Goal: Transaction & Acquisition: Purchase product/service

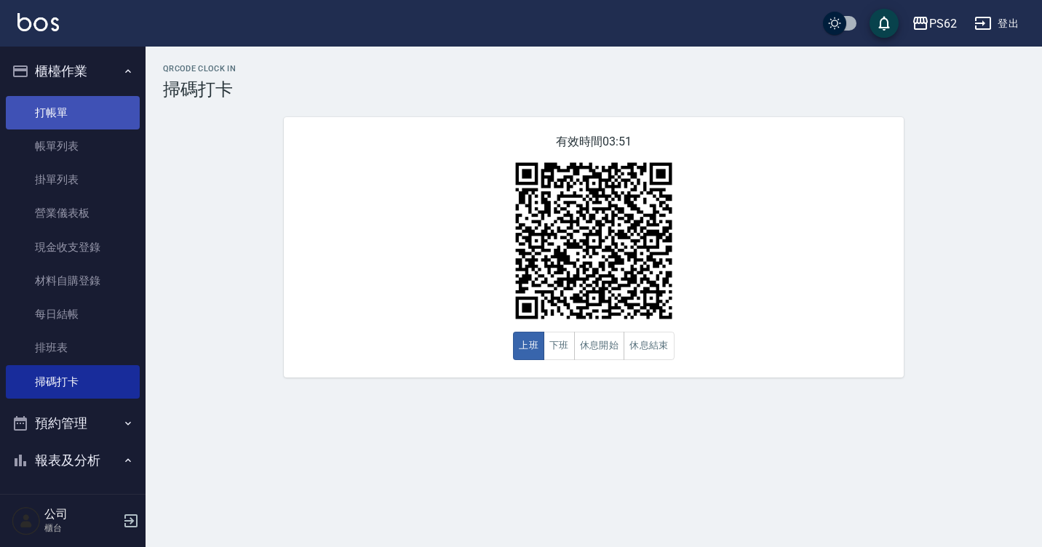
click at [72, 123] on link "打帳單" at bounding box center [73, 112] width 134 height 33
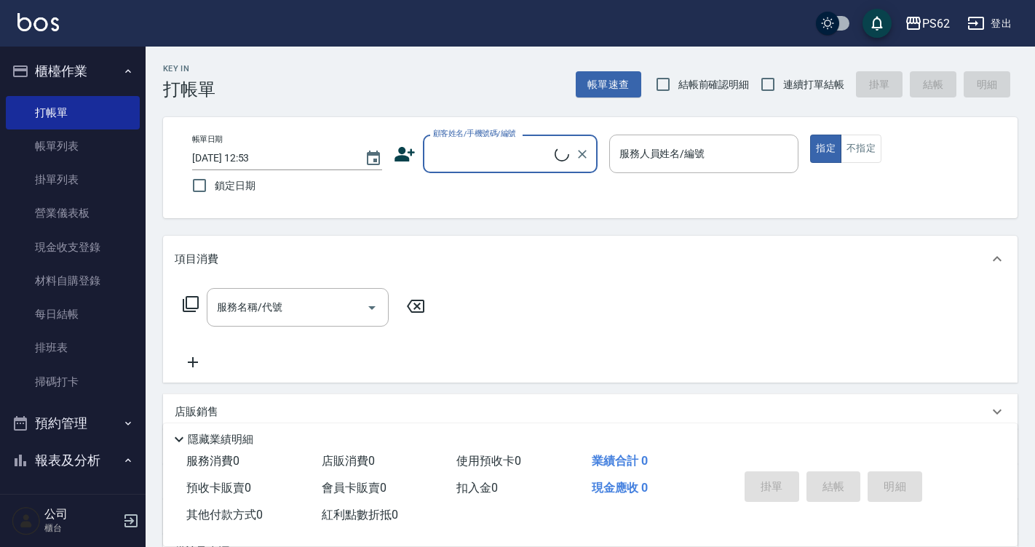
click at [482, 145] on input "顧客姓名/手機號碼/編號" at bounding box center [491, 153] width 125 height 25
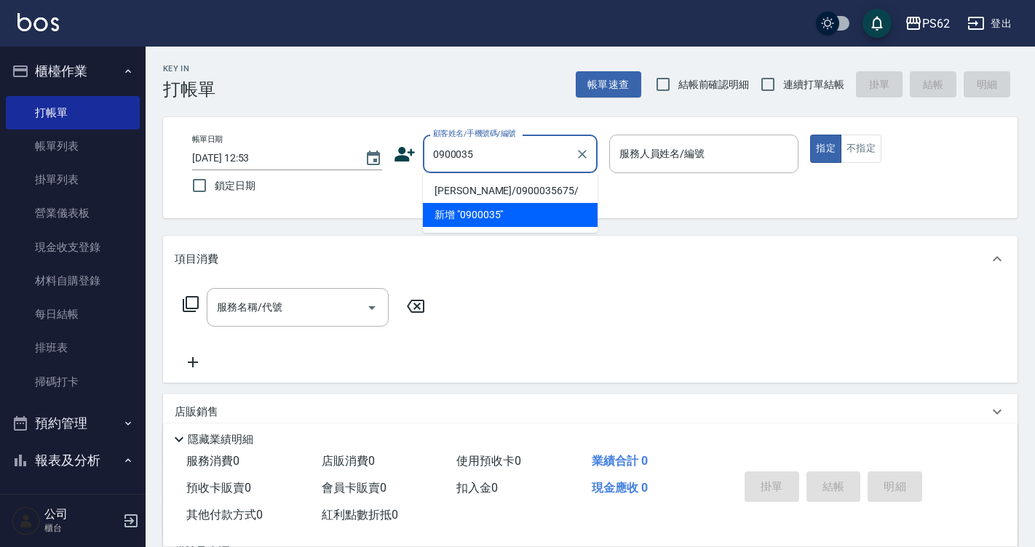
click at [457, 192] on li "[PERSON_NAME]/0900035675/" at bounding box center [510, 191] width 175 height 24
type input "[PERSON_NAME]/0900035675/"
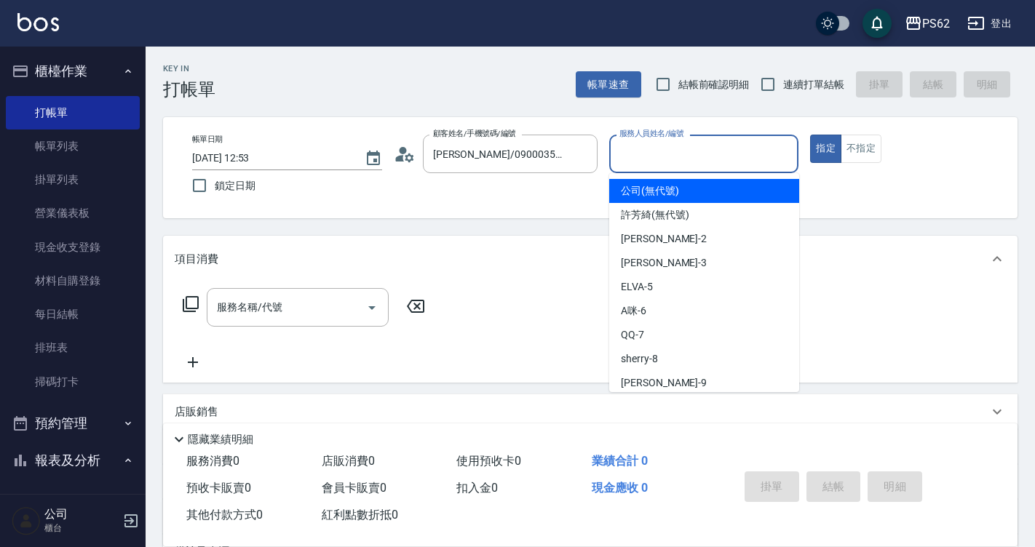
click at [649, 148] on input "服務人員姓名/編號" at bounding box center [704, 153] width 177 height 25
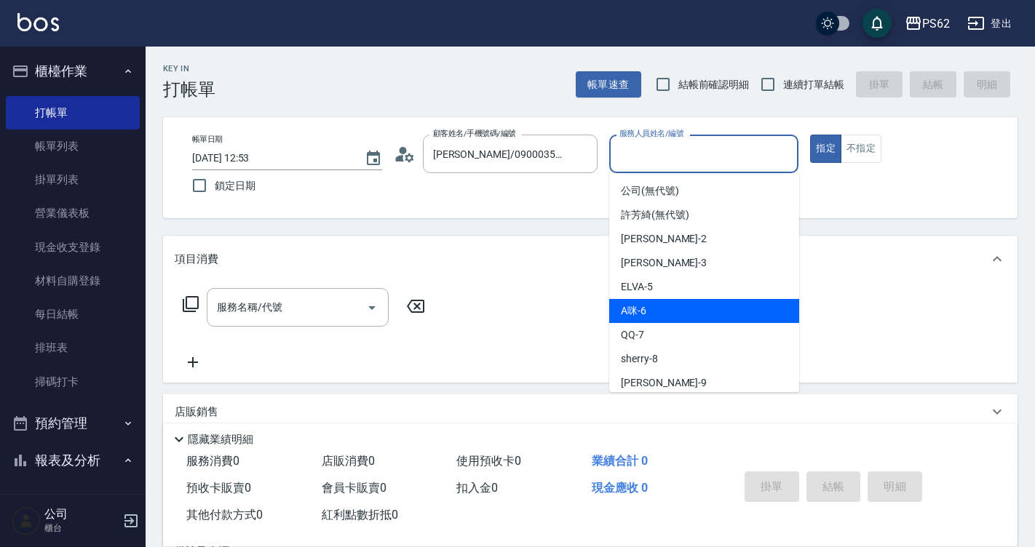
drag, startPoint x: 677, startPoint y: 302, endPoint x: 677, endPoint y: 292, distance: 10.2
click at [675, 298] on ul "公司 (無代號) [PERSON_NAME](無代號) [PERSON_NAME] -2 [PERSON_NAME] -3 ELVA -5 A咪 -6 QQ …" at bounding box center [704, 282] width 190 height 219
click at [639, 308] on span "A咪 -6" at bounding box center [633, 310] width 25 height 15
type input "A咪-6"
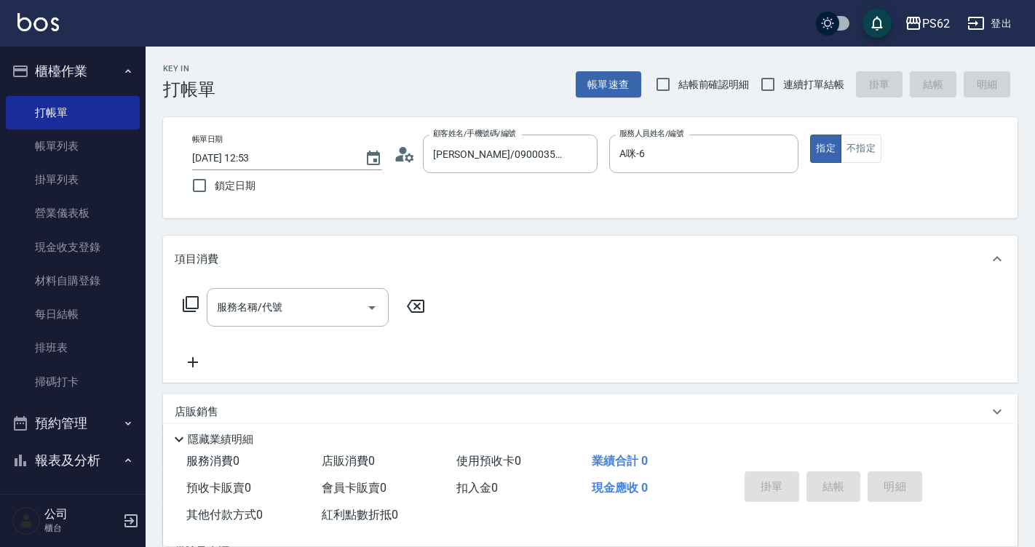
click at [193, 305] on icon at bounding box center [190, 303] width 17 height 17
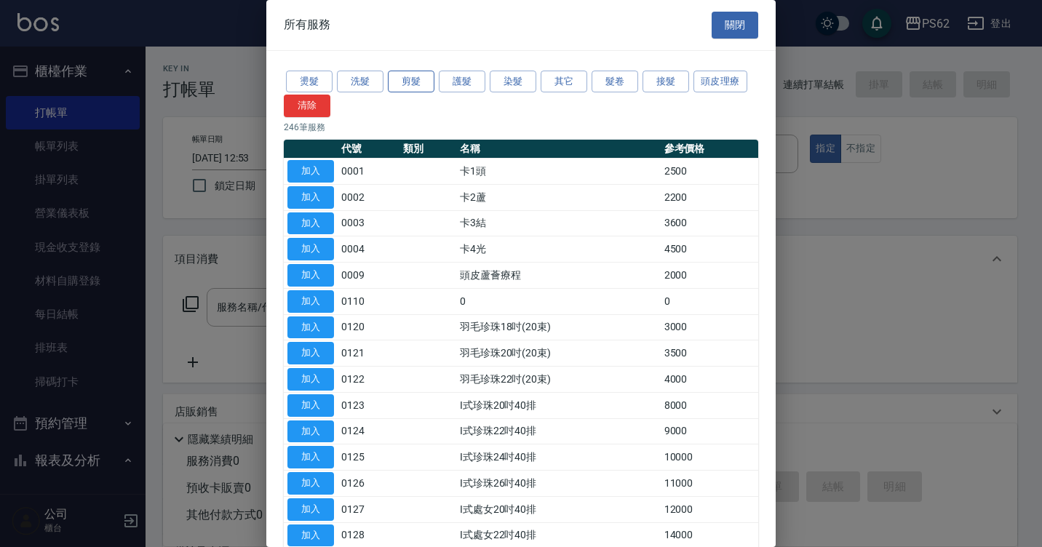
click at [398, 88] on button "剪髮" at bounding box center [411, 82] width 47 height 23
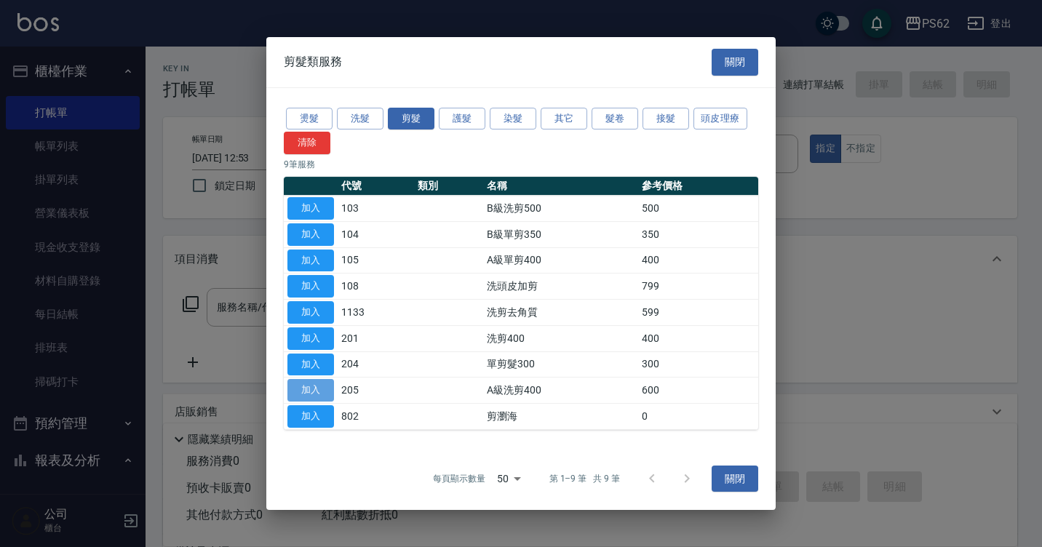
click at [325, 391] on button "加入" at bounding box center [310, 390] width 47 height 23
type input "A級洗剪400(205)"
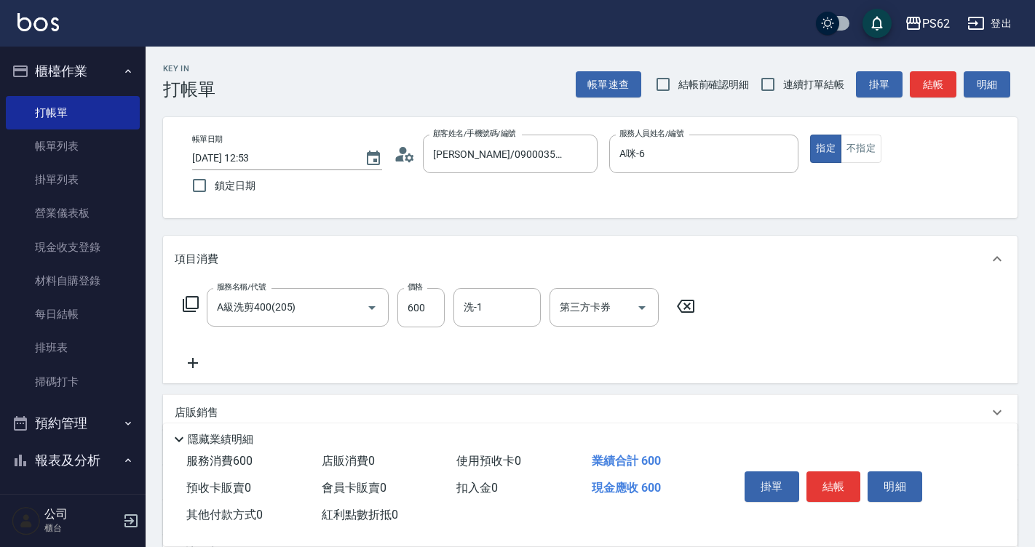
click at [840, 476] on button "結帳" at bounding box center [833, 486] width 55 height 31
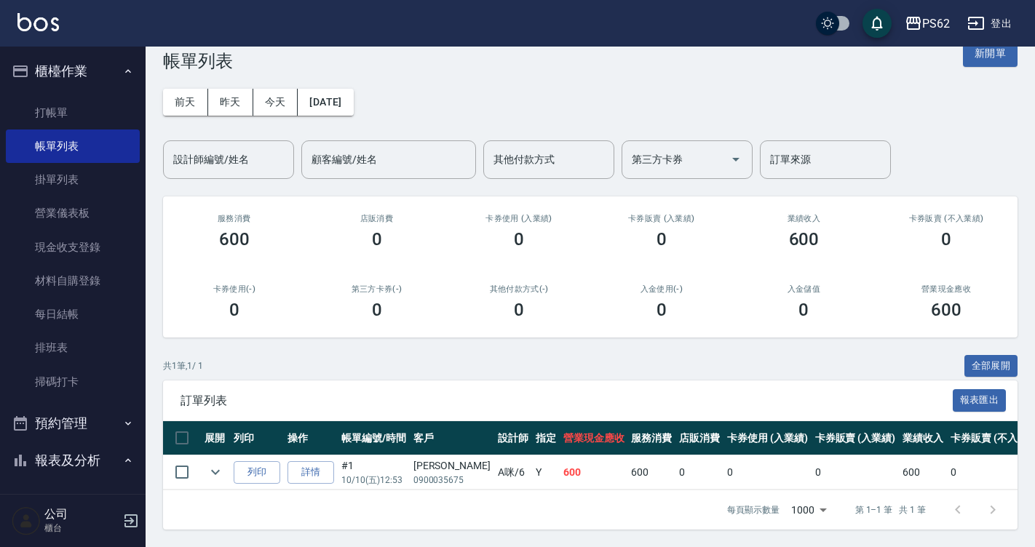
scroll to position [39, 0]
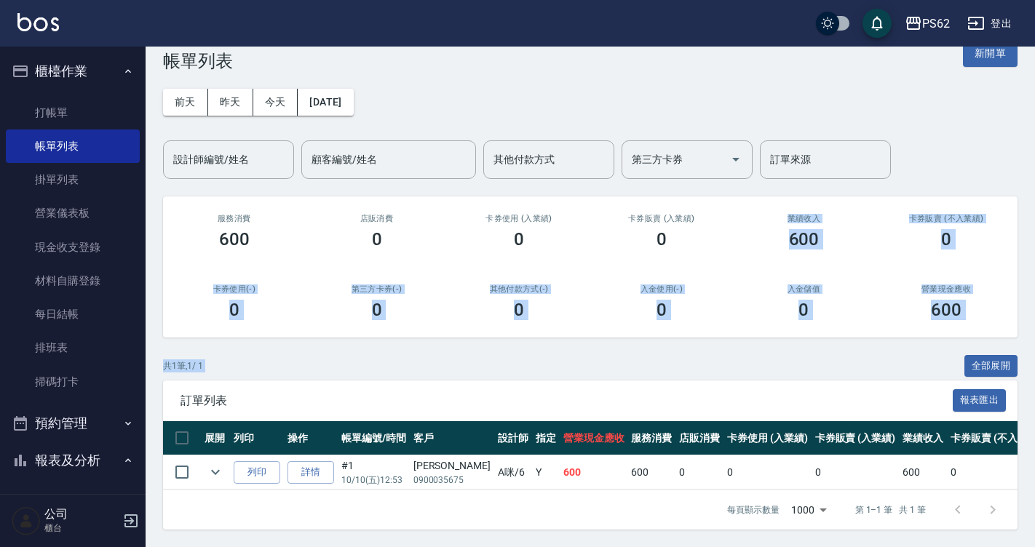
drag, startPoint x: 666, startPoint y: 253, endPoint x: 698, endPoint y: 353, distance: 104.5
click at [698, 353] on div "ORDERS 帳單列表 新開單 [DATE] [DATE] [DATE] [DATE] 設計師編號/姓名 設計師編號/姓名 顧客編號/姓名 顧客編號/姓名 其…" at bounding box center [590, 282] width 889 height 529
click at [698, 362] on div "共 1 筆, 1 / 1 全部展開" at bounding box center [590, 366] width 854 height 23
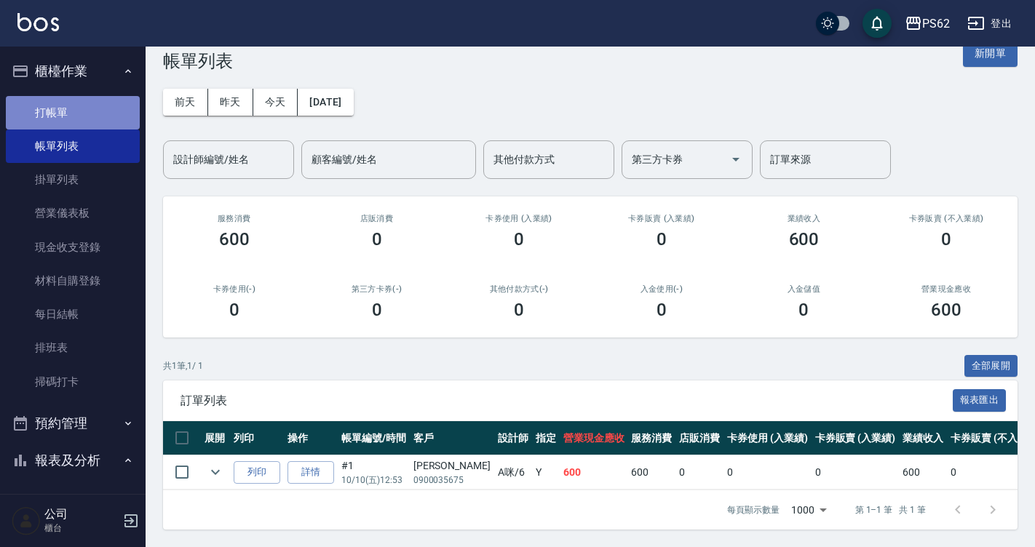
click at [95, 124] on link "打帳單" at bounding box center [73, 112] width 134 height 33
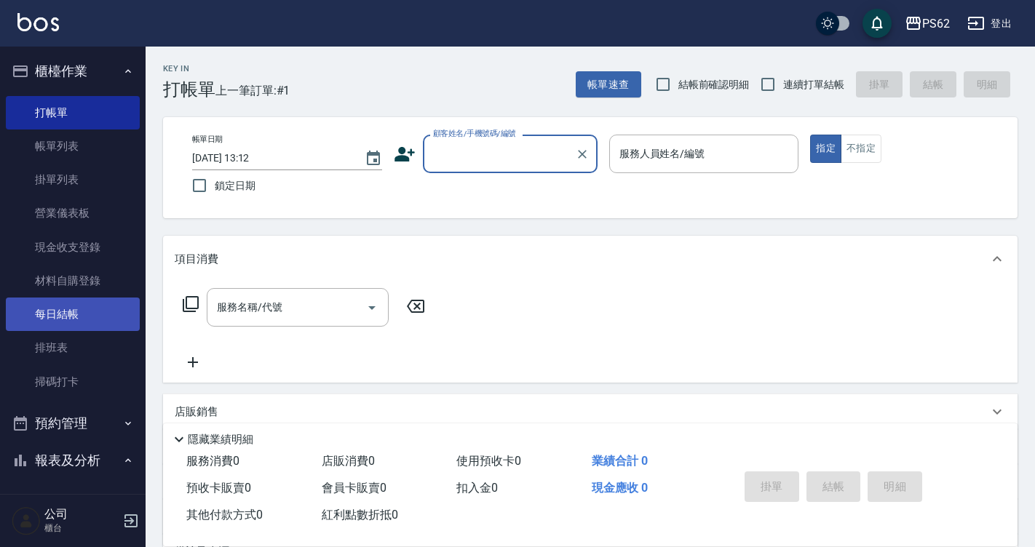
click at [71, 326] on link "每日結帳" at bounding box center [73, 314] width 134 height 33
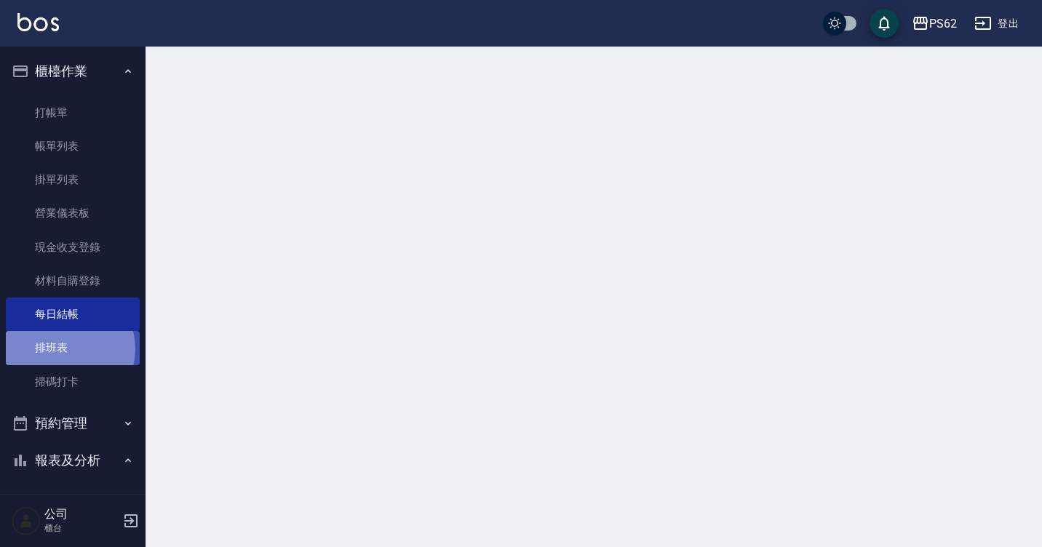
click at [67, 349] on link "排班表" at bounding box center [73, 347] width 134 height 33
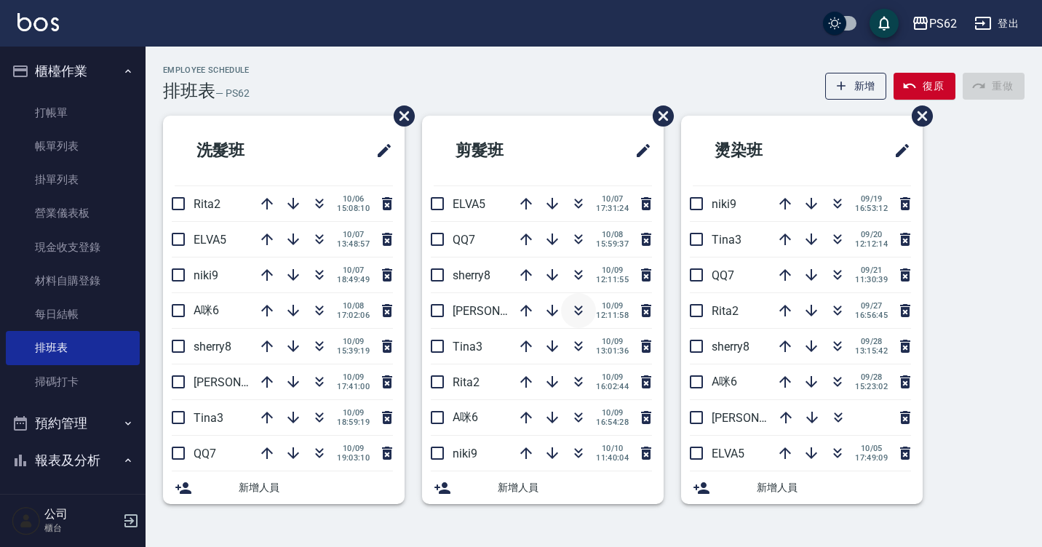
click at [579, 310] on icon "button" at bounding box center [578, 310] width 17 height 17
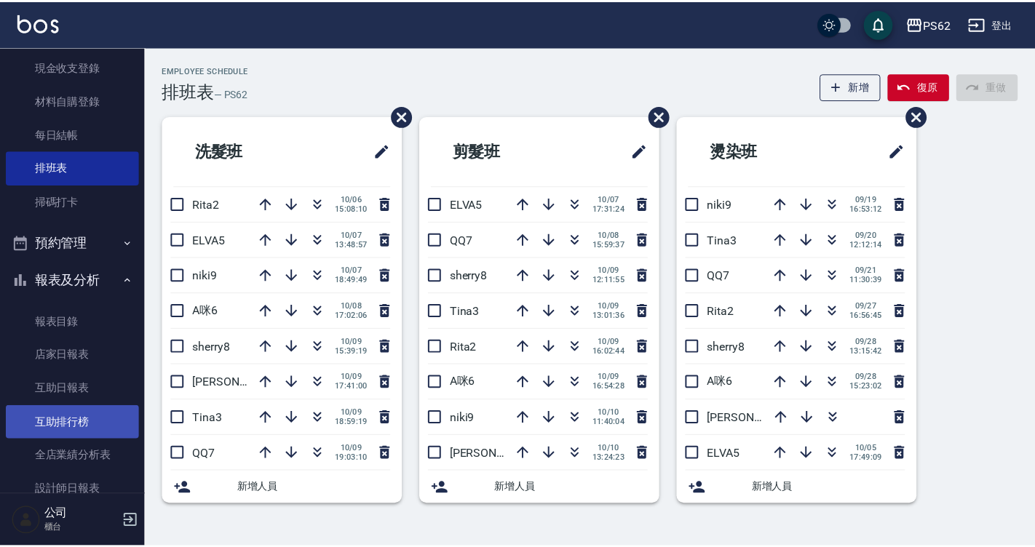
scroll to position [218, 0]
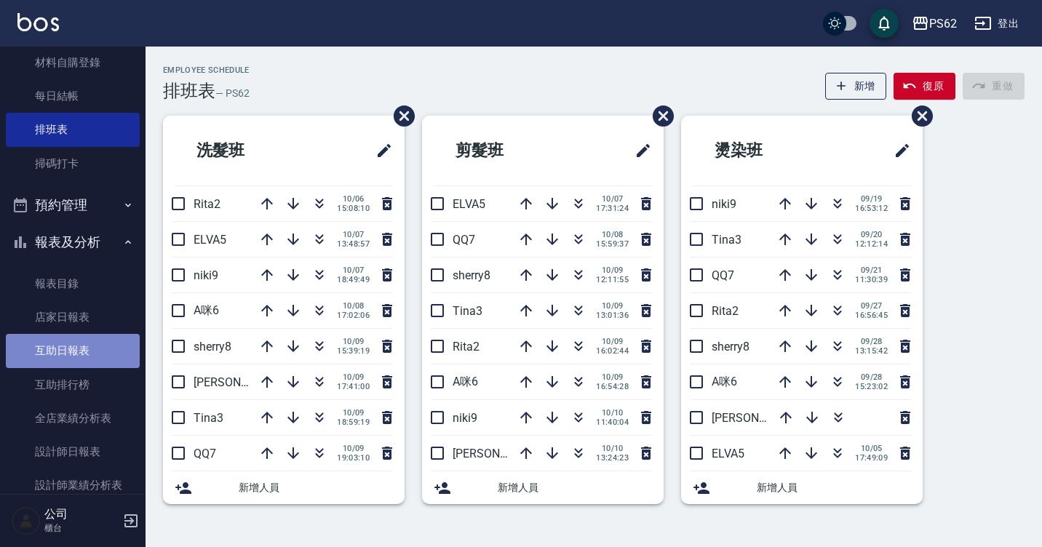
click at [107, 336] on link "互助日報表" at bounding box center [73, 350] width 134 height 33
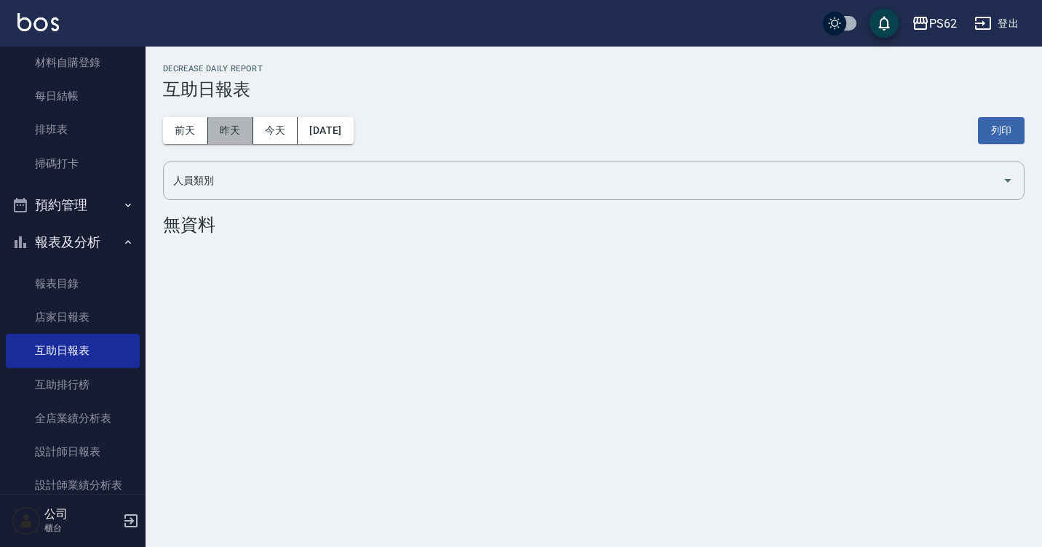
click at [234, 133] on button "昨天" at bounding box center [230, 130] width 45 height 27
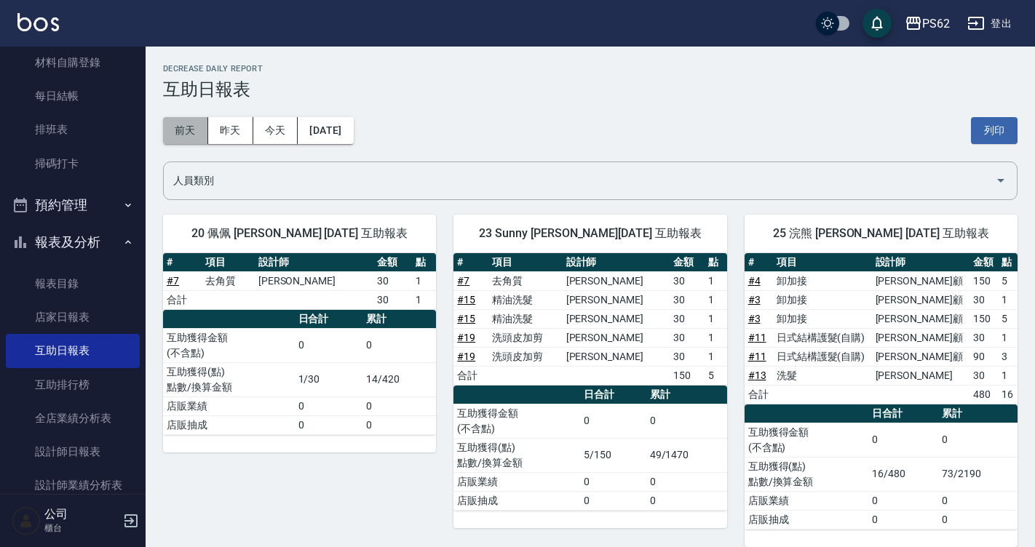
click at [188, 130] on button "前天" at bounding box center [185, 130] width 45 height 27
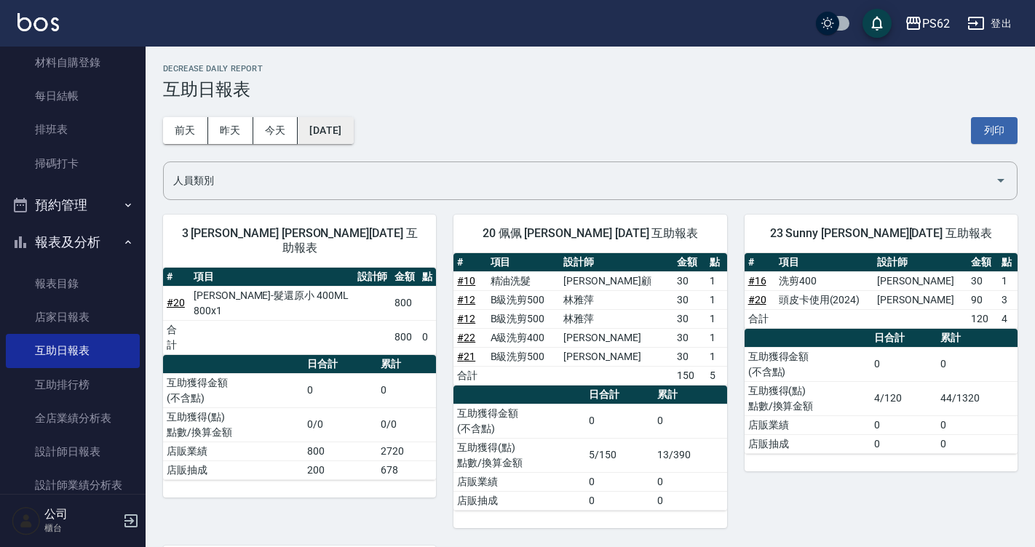
click at [345, 131] on button "[DATE]" at bounding box center [325, 130] width 55 height 27
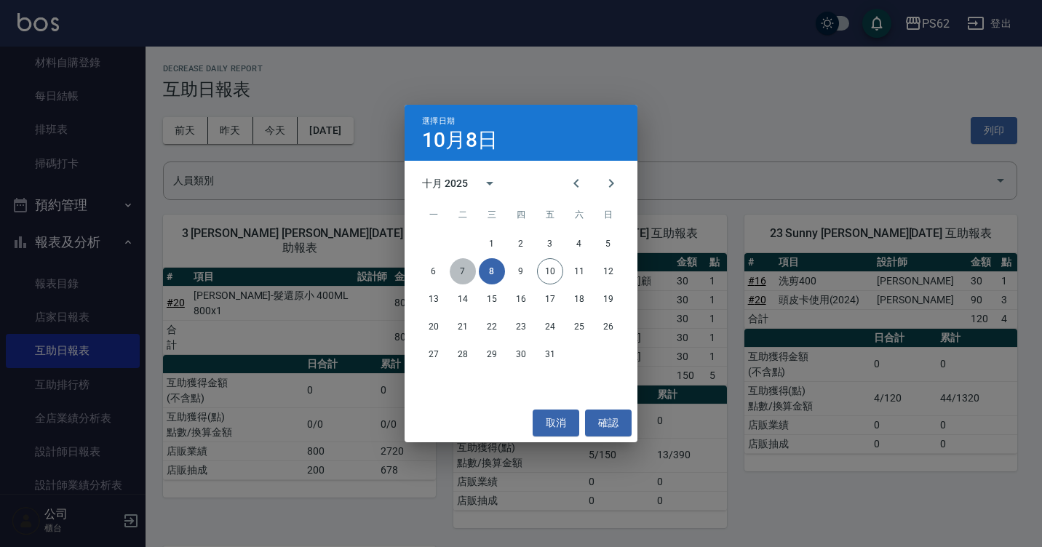
click at [460, 272] on button "7" at bounding box center [463, 271] width 26 height 26
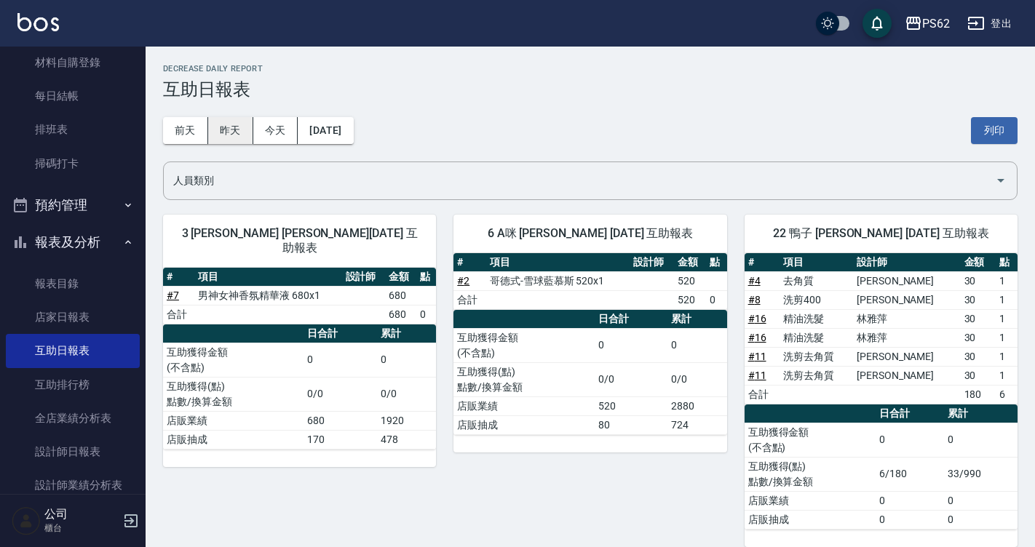
click at [227, 129] on button "昨天" at bounding box center [230, 130] width 45 height 27
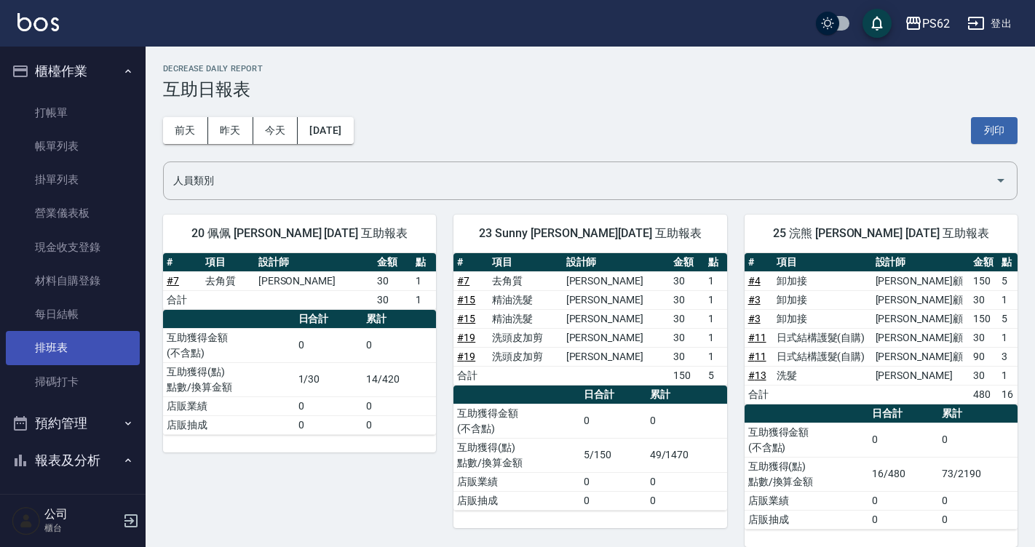
click at [70, 340] on link "排班表" at bounding box center [73, 347] width 134 height 33
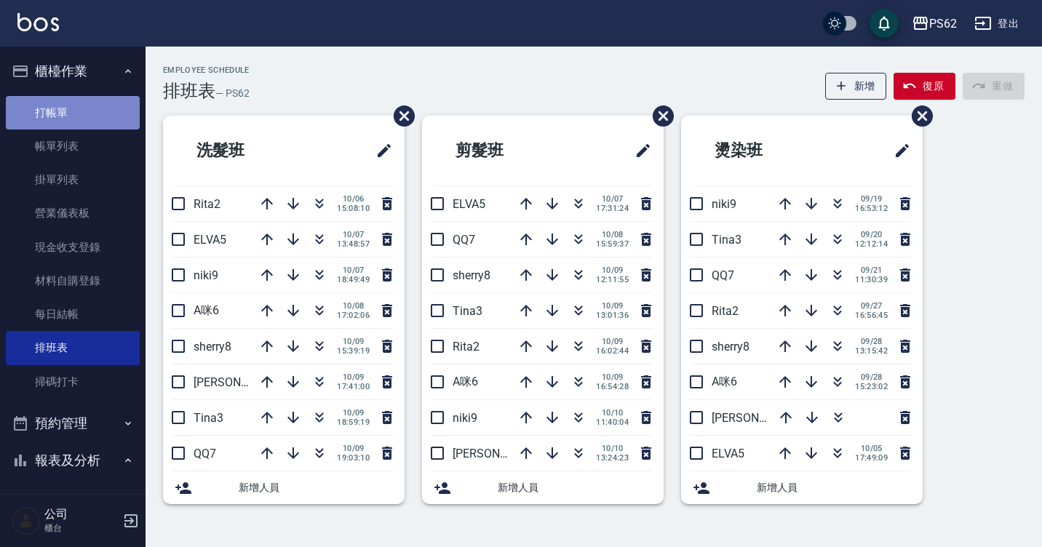
click at [109, 104] on link "打帳單" at bounding box center [73, 112] width 134 height 33
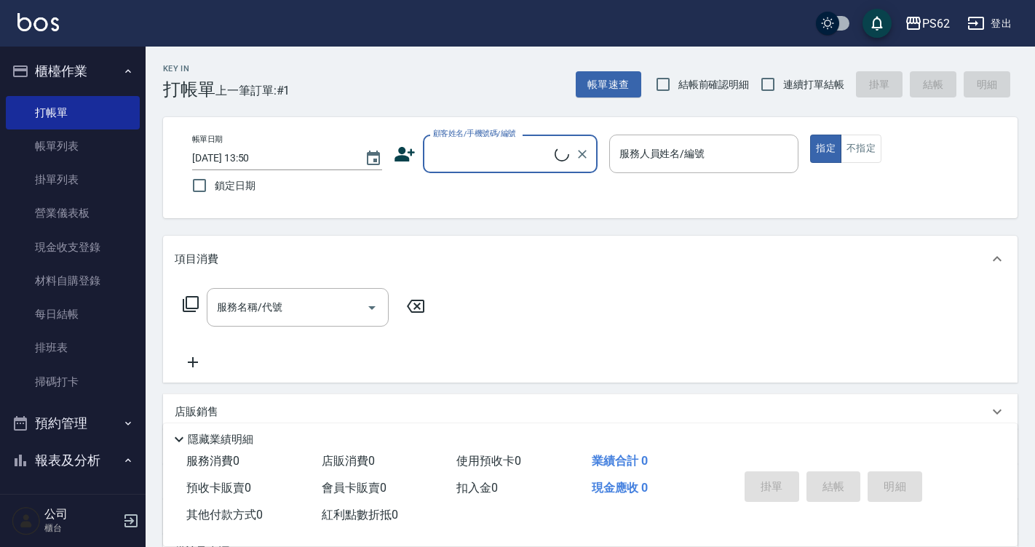
click at [493, 149] on input "顧客姓名/手機號碼/編號" at bounding box center [491, 153] width 125 height 25
type input "[PERSON_NAME]/0973337228/"
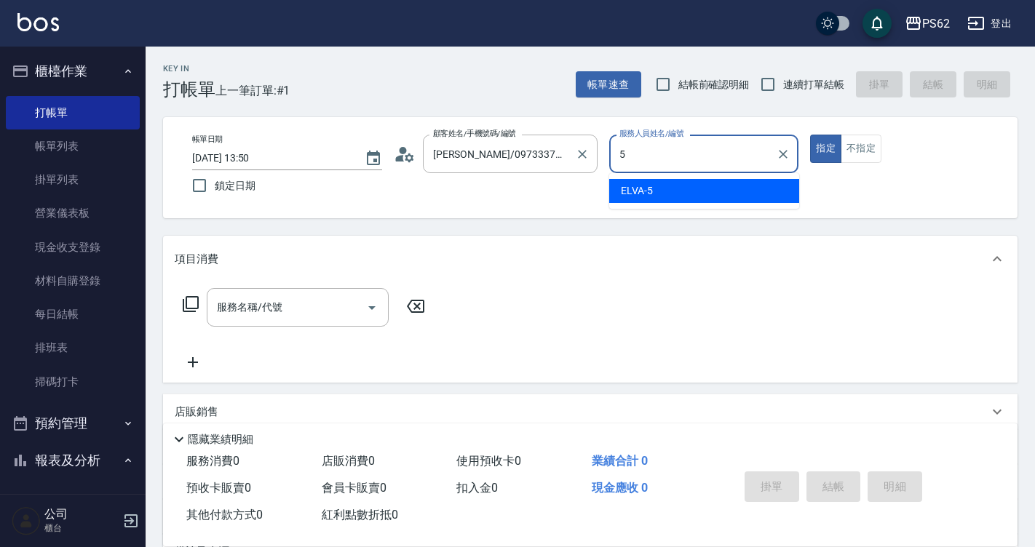
type input "ELVA-5"
type button "true"
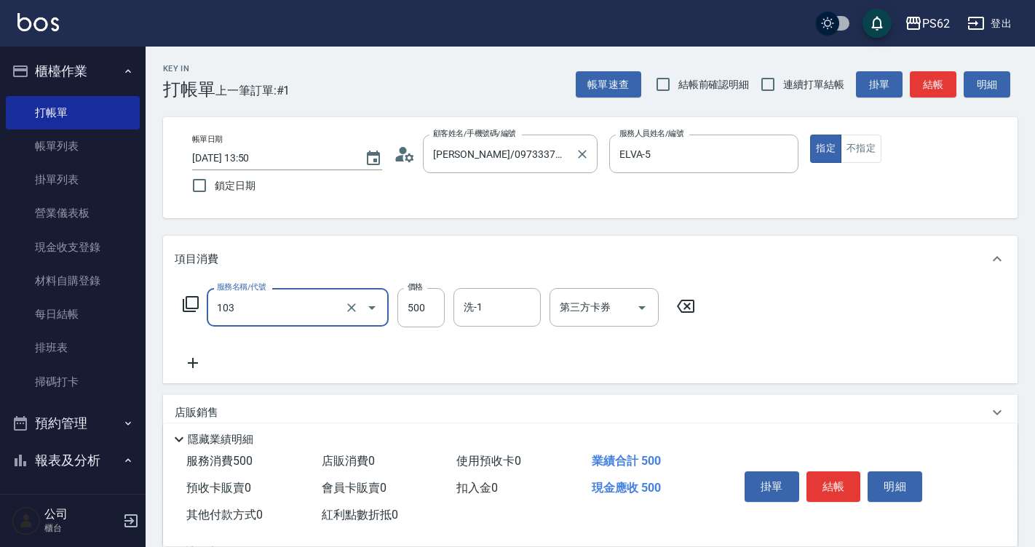
type input "B級洗剪500(103)"
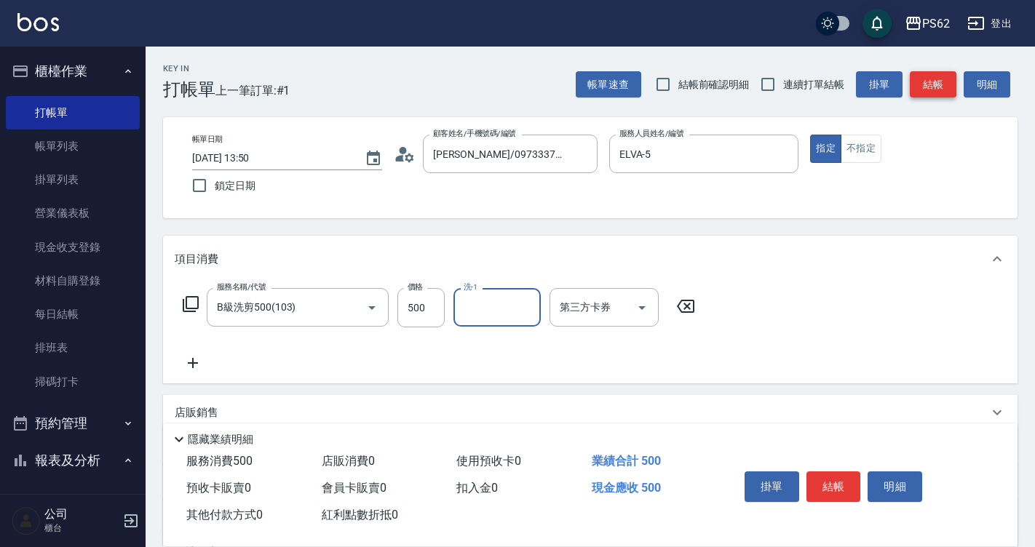
click at [914, 89] on button "結帳" at bounding box center [932, 84] width 47 height 27
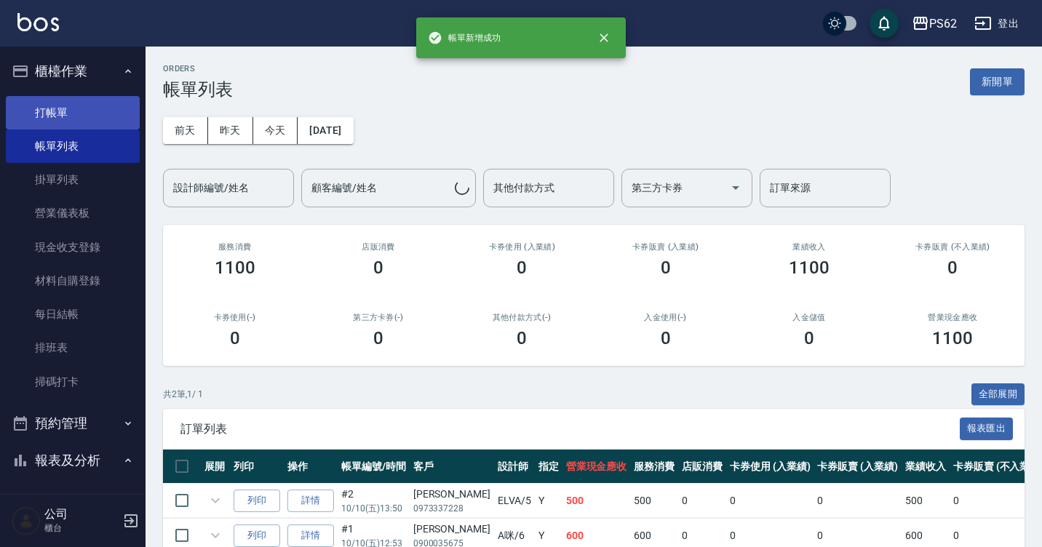
click at [107, 113] on link "打帳單" at bounding box center [73, 112] width 134 height 33
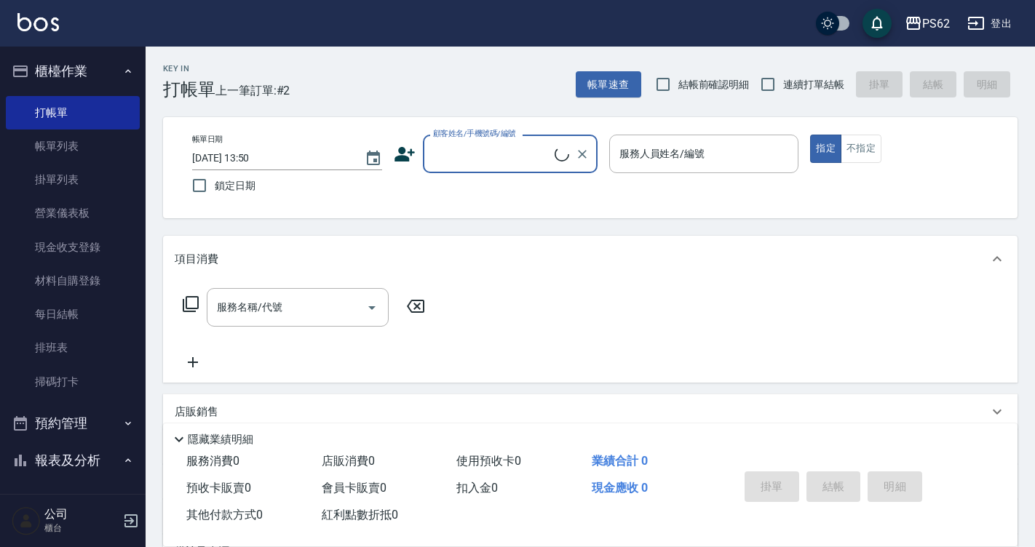
click at [798, 87] on span "連續打單結帳" at bounding box center [813, 84] width 61 height 15
click at [783, 87] on input "連續打單結帳" at bounding box center [767, 84] width 31 height 31
checkbox input "true"
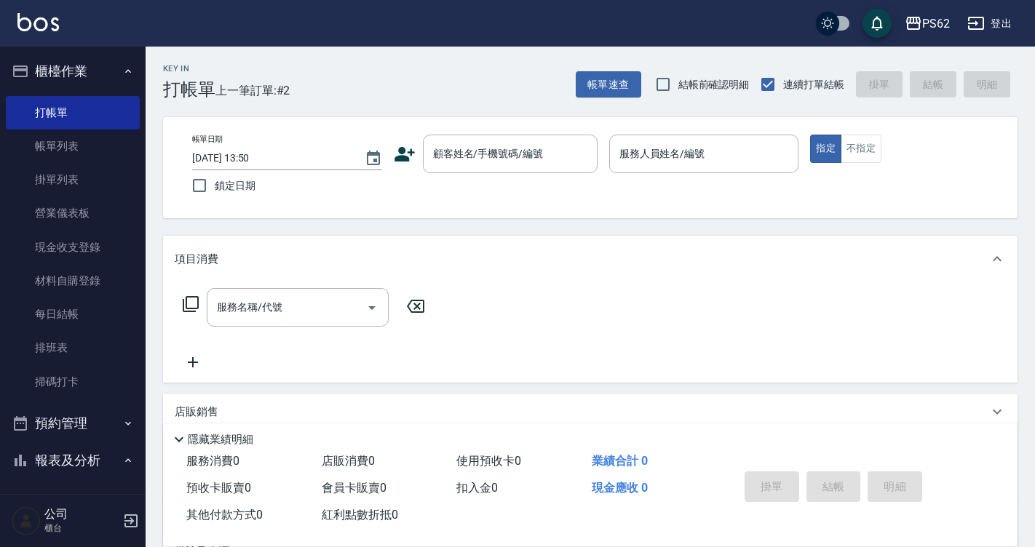
click at [496, 177] on div "帳單日期 [DATE] 13:50 鎖定日期 顧客姓名/手機號碼/編號 顧客姓名/手機號碼/編號 服務人員姓名/編號 服務人員姓名/編號 指定 不指定" at bounding box center [589, 168] width 819 height 66
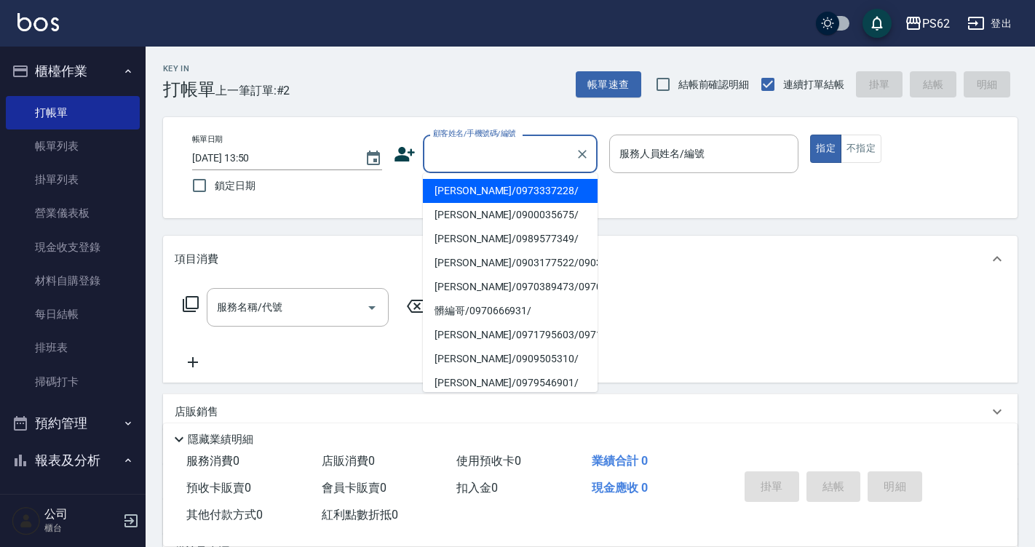
click at [492, 163] on input "顧客姓名/手機號碼/編號" at bounding box center [499, 153] width 140 height 25
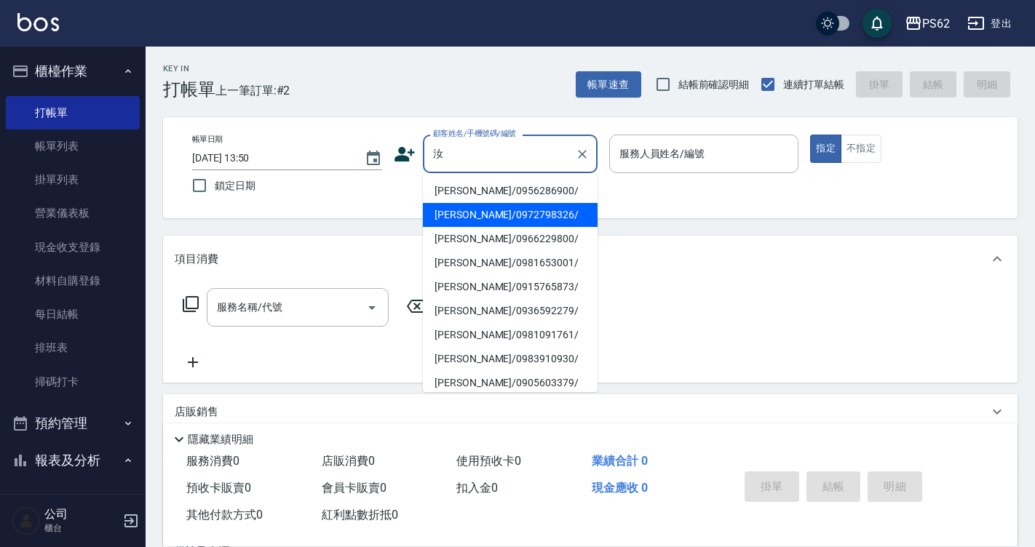
type input "[PERSON_NAME]/0956286900/"
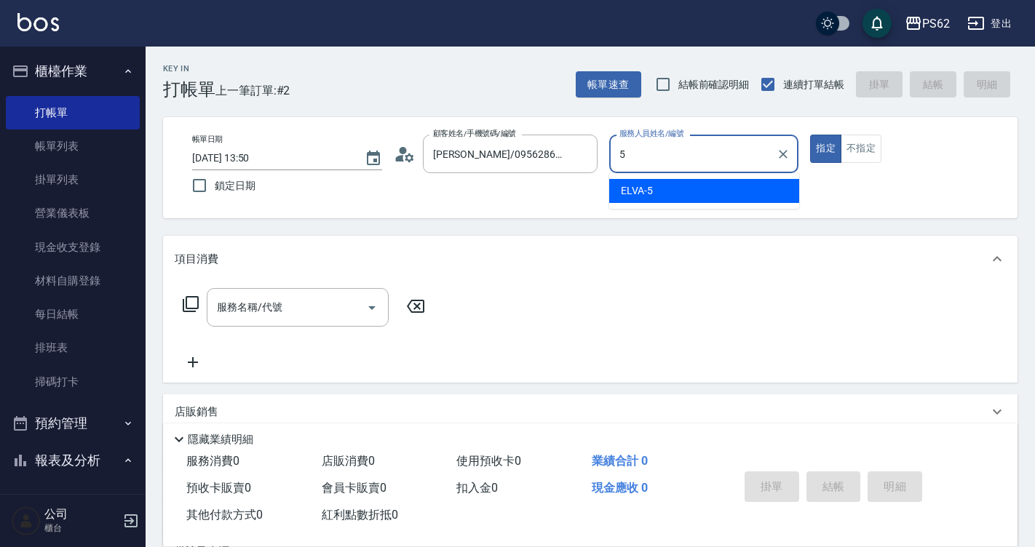
type input "ELVA-5"
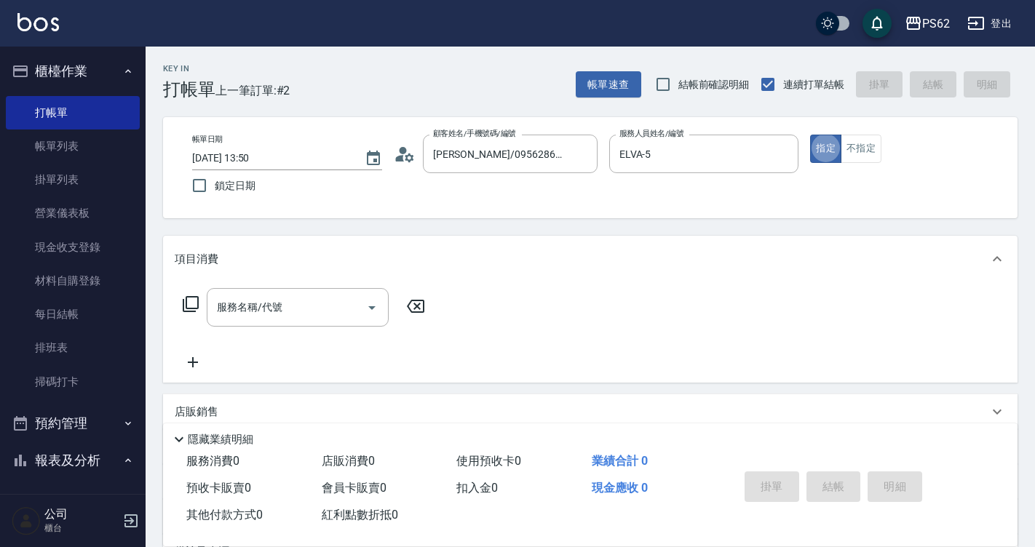
type button "true"
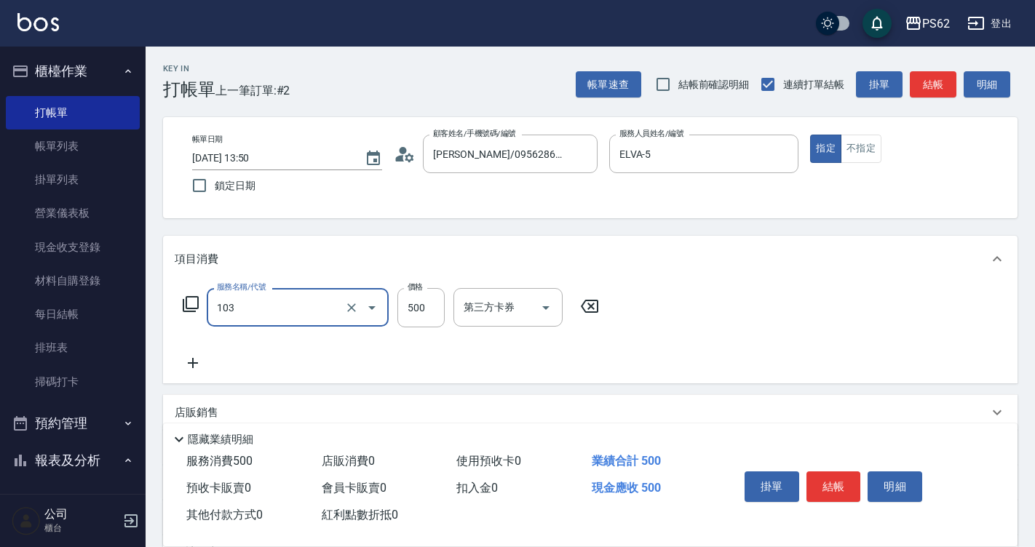
type input "B級洗剪500(103)"
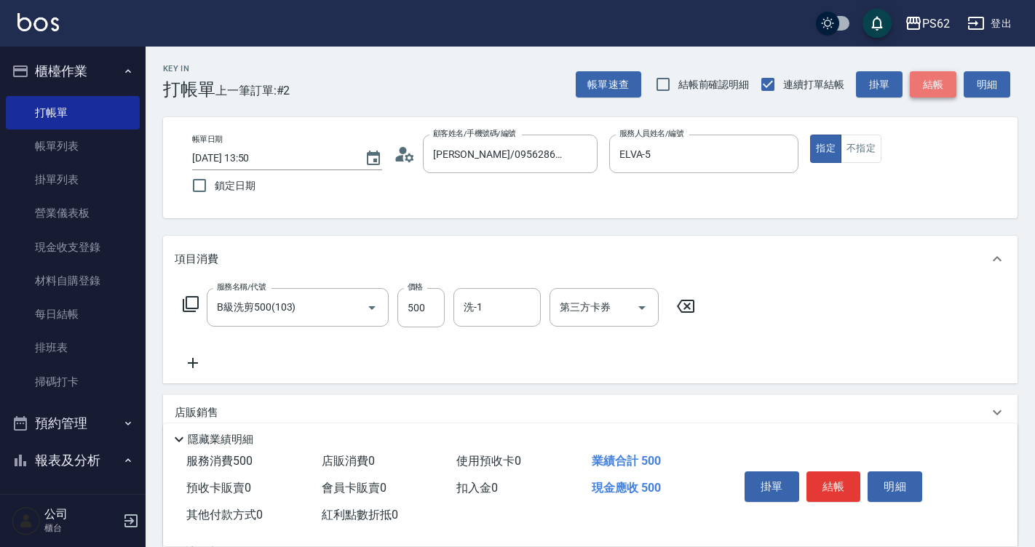
click at [943, 92] on button "結帳" at bounding box center [932, 84] width 47 height 27
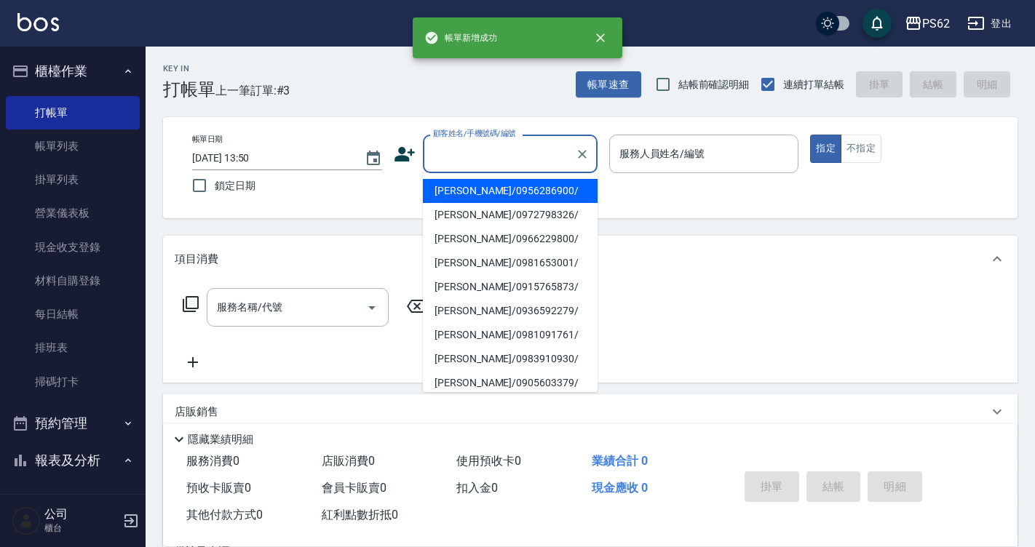
click at [535, 151] on input "顧客姓名/手機號碼/編號" at bounding box center [499, 153] width 140 height 25
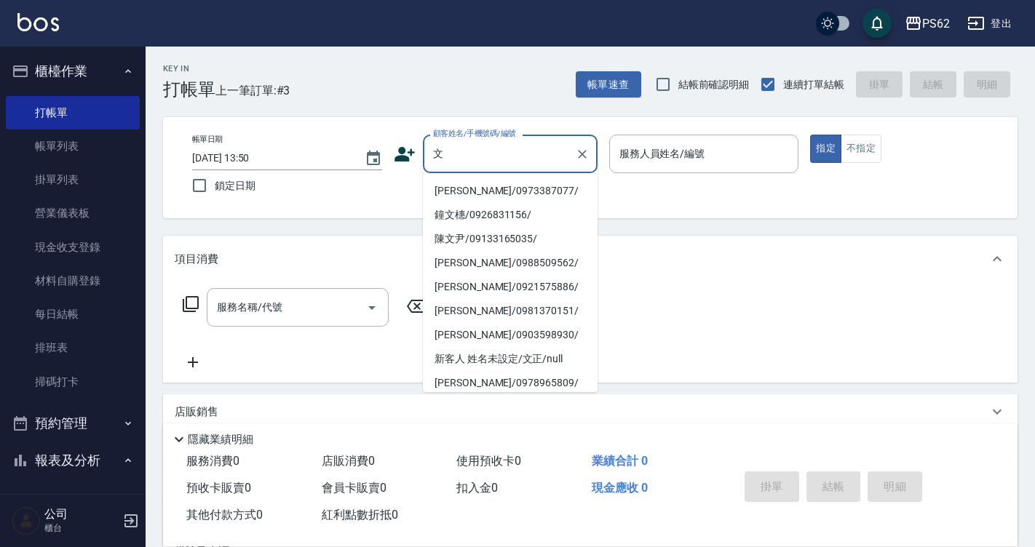
type input "玟"
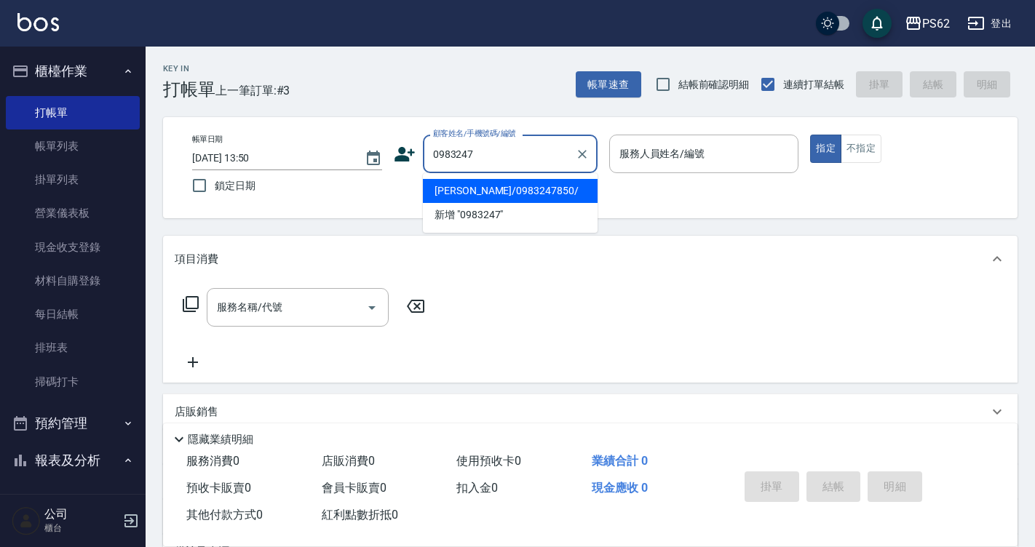
type input "[PERSON_NAME]/0983247850/"
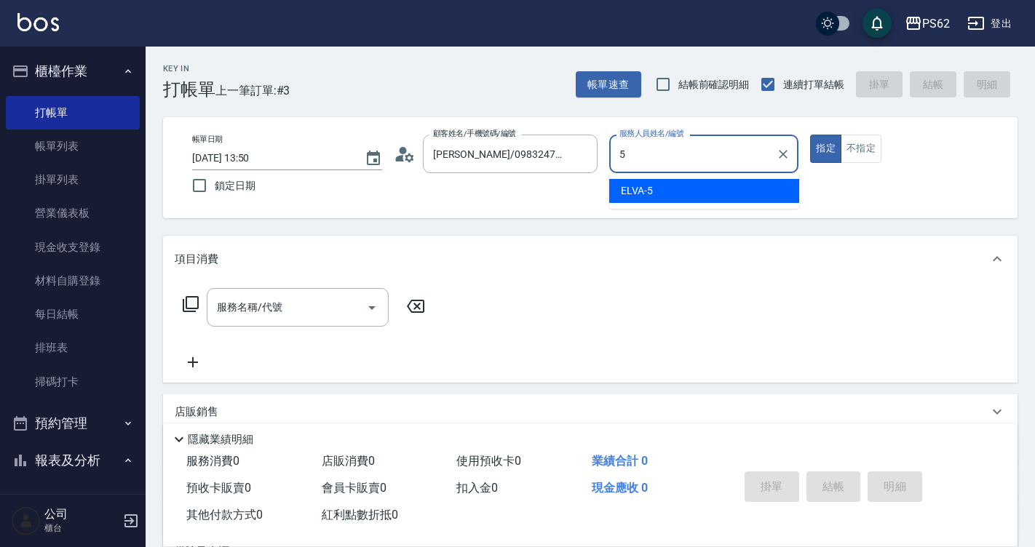
type input "ELVA-5"
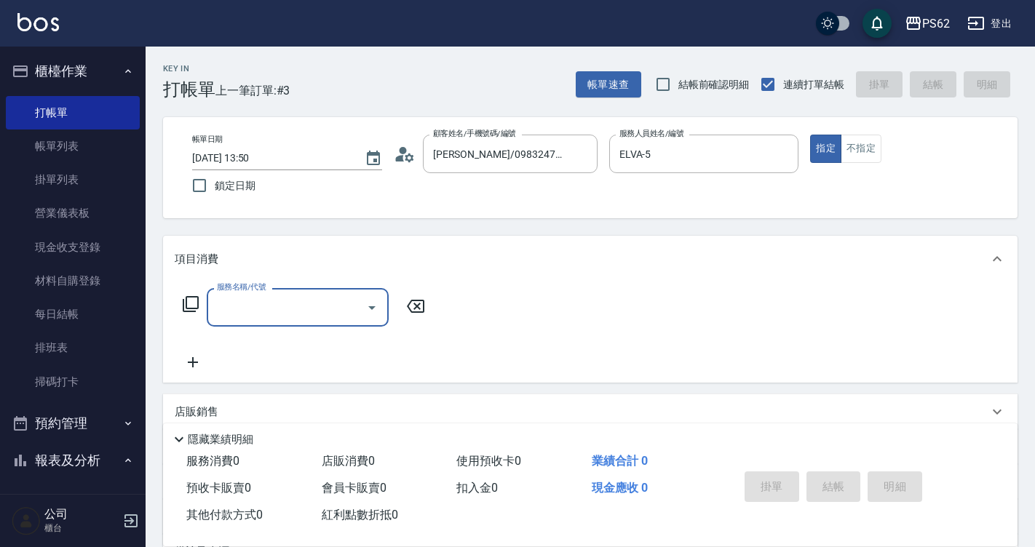
type input "1"
type input "ㄑ"
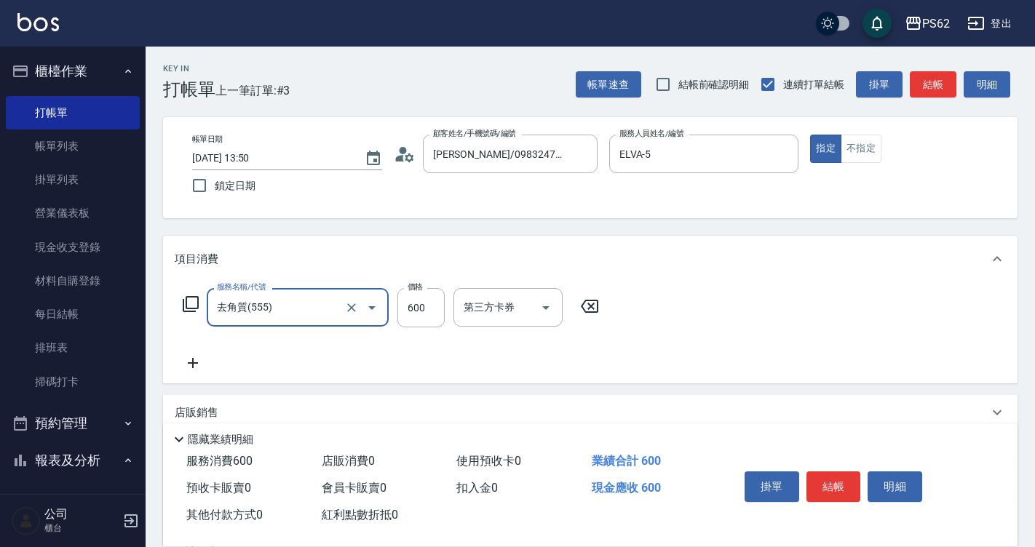
type input "去角質(555)"
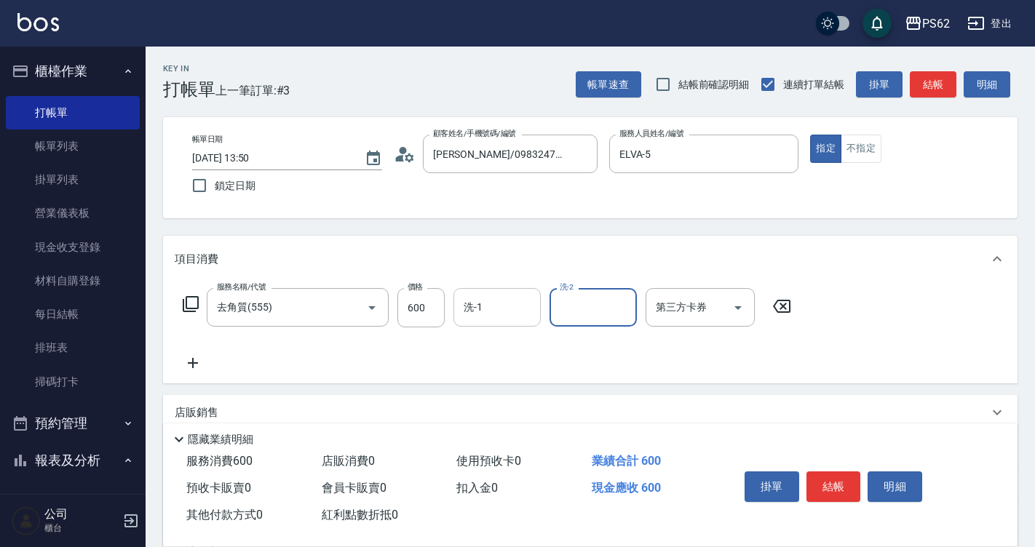
click at [524, 311] on input "洗-1" at bounding box center [497, 307] width 74 height 25
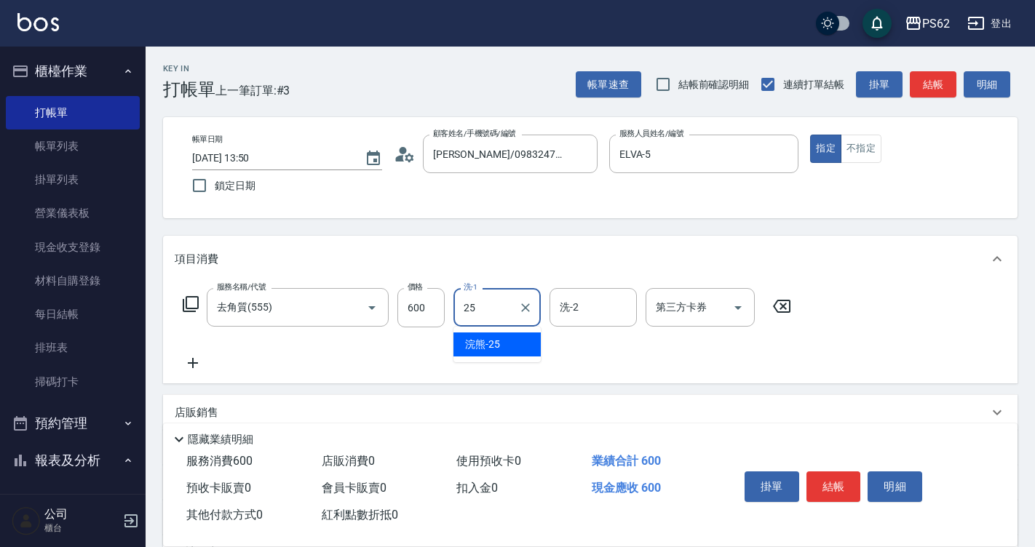
type input "浣熊-25"
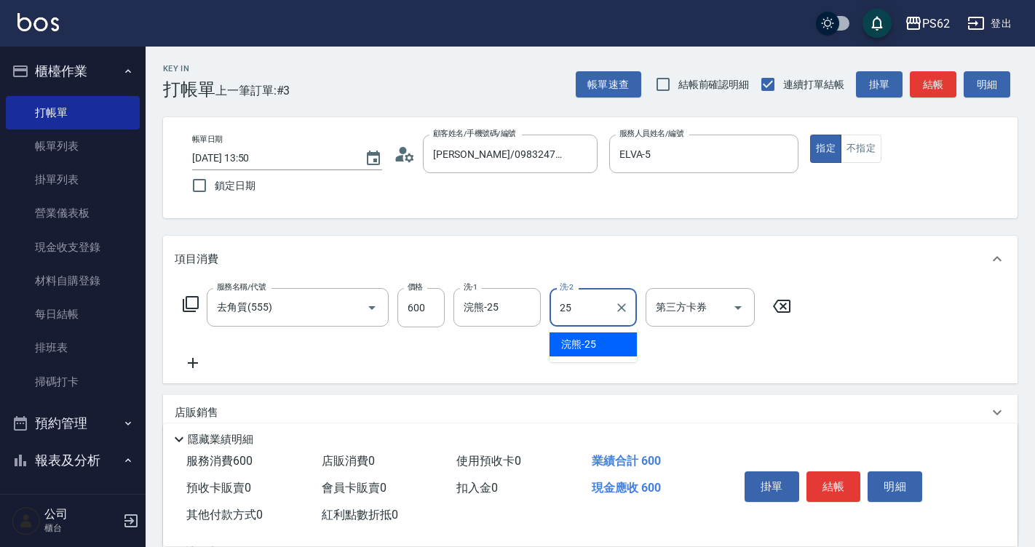
type input "浣熊-25"
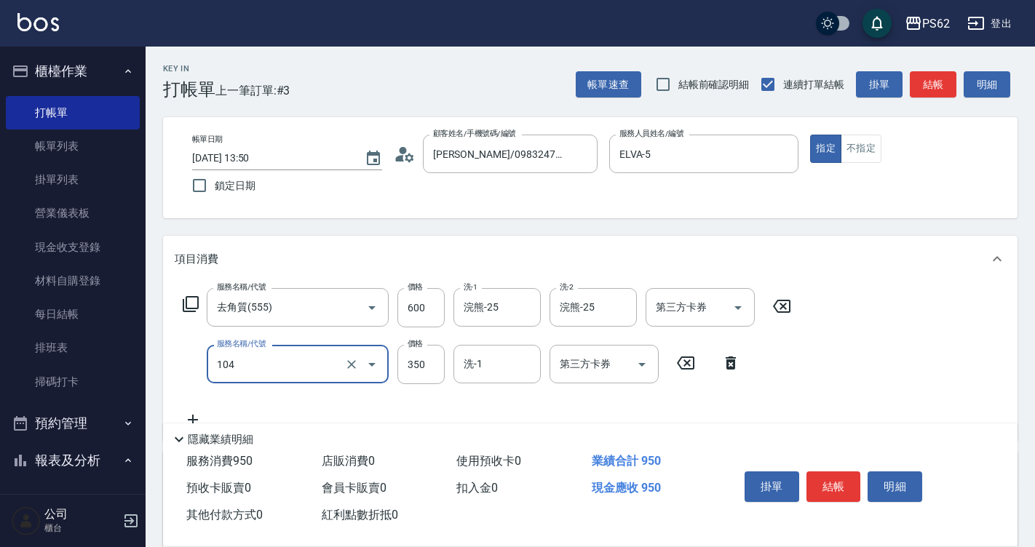
type input "B級單剪350(104)"
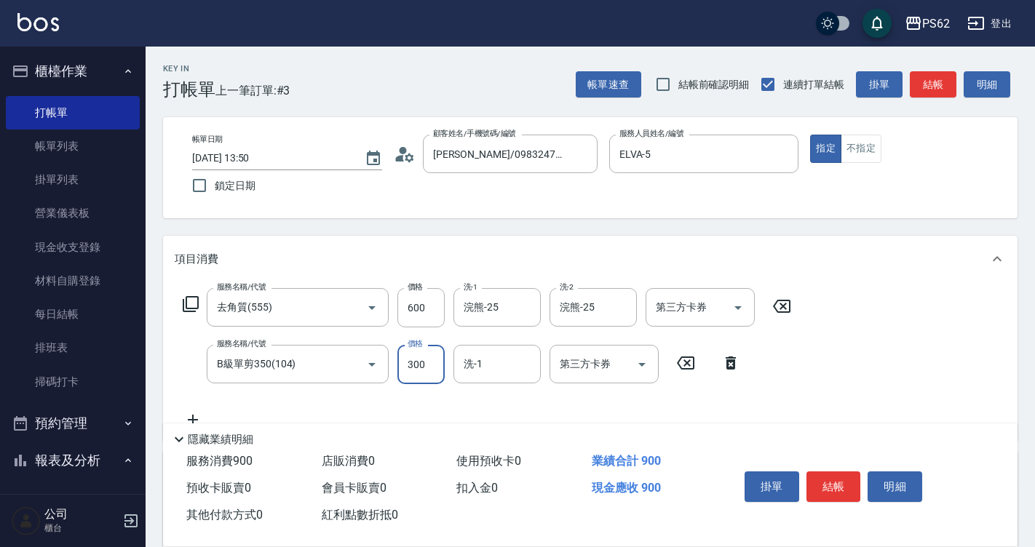
type input "300"
click at [923, 68] on div "Key In 打帳單 上一筆訂單:#3 帳單速查 結帳前確認明細 連續打單結帳 掛單 結帳 明細" at bounding box center [582, 73] width 872 height 53
click at [928, 79] on button "結帳" at bounding box center [932, 84] width 47 height 27
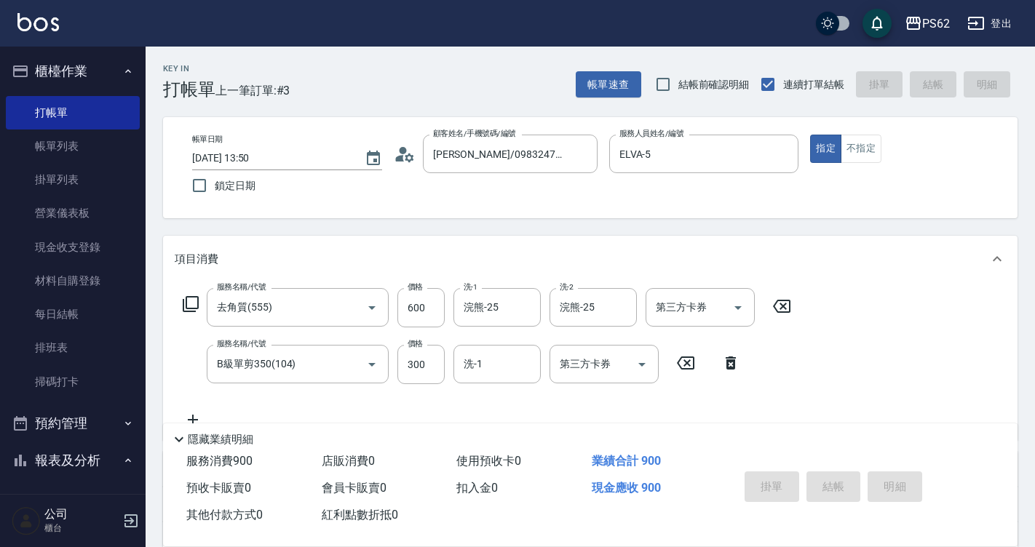
type input "[DATE] 13:53"
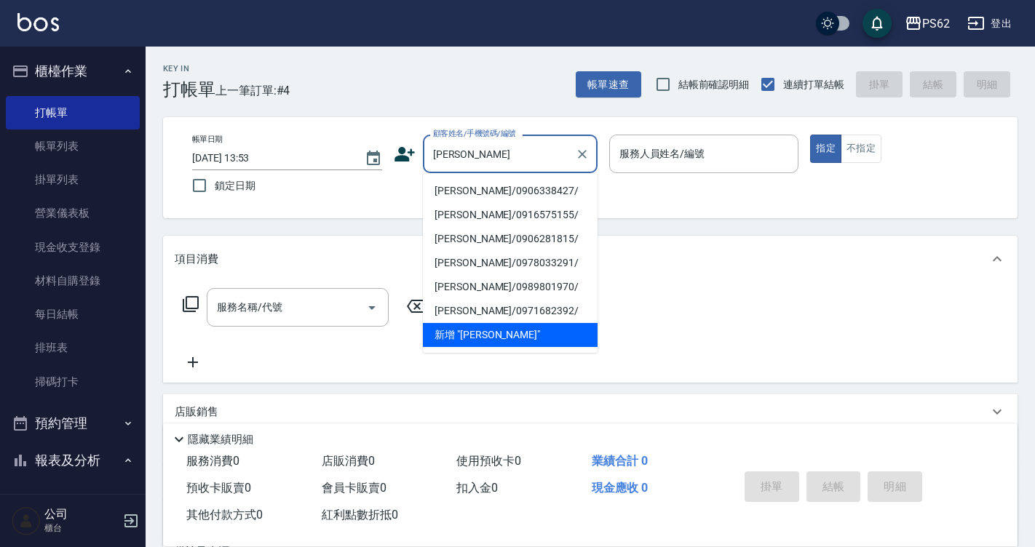
type input "[PERSON_NAME]"
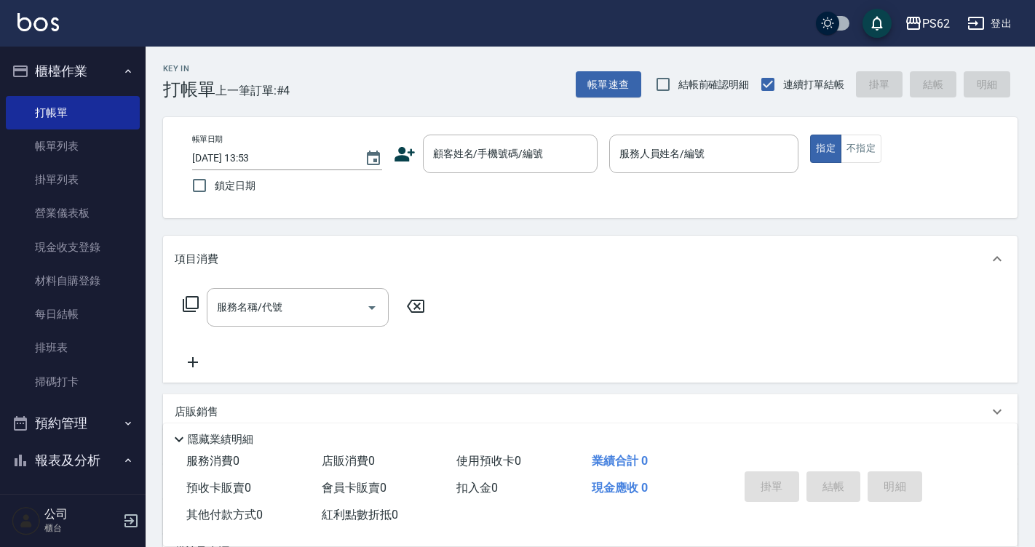
drag, startPoint x: 146, startPoint y: 447, endPoint x: 573, endPoint y: 227, distance: 480.6
click at [578, 229] on div "Key In 打帳單 上一筆訂單:#4 帳單速查 結帳前確認明細 連續打單結帳 掛單 結帳 明細 帳單日期 [DATE] 13:53 鎖定日期 顧客姓名/手機…" at bounding box center [590, 378] width 889 height 662
click at [479, 169] on div "顧客姓名/手機號碼/編號" at bounding box center [510, 154] width 175 height 39
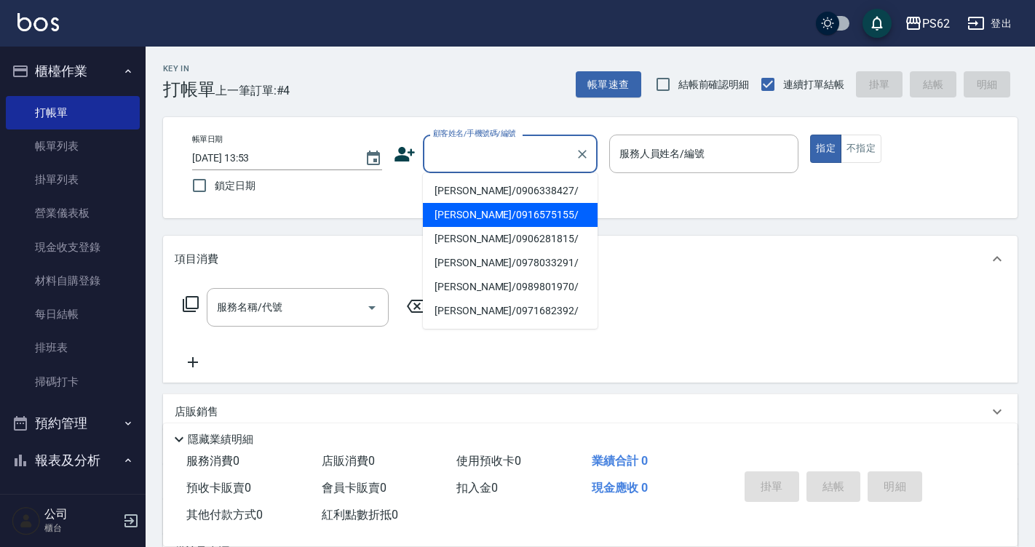
click at [470, 211] on li "[PERSON_NAME]/0916575155/" at bounding box center [510, 215] width 175 height 24
type input "[PERSON_NAME]/0916575155/"
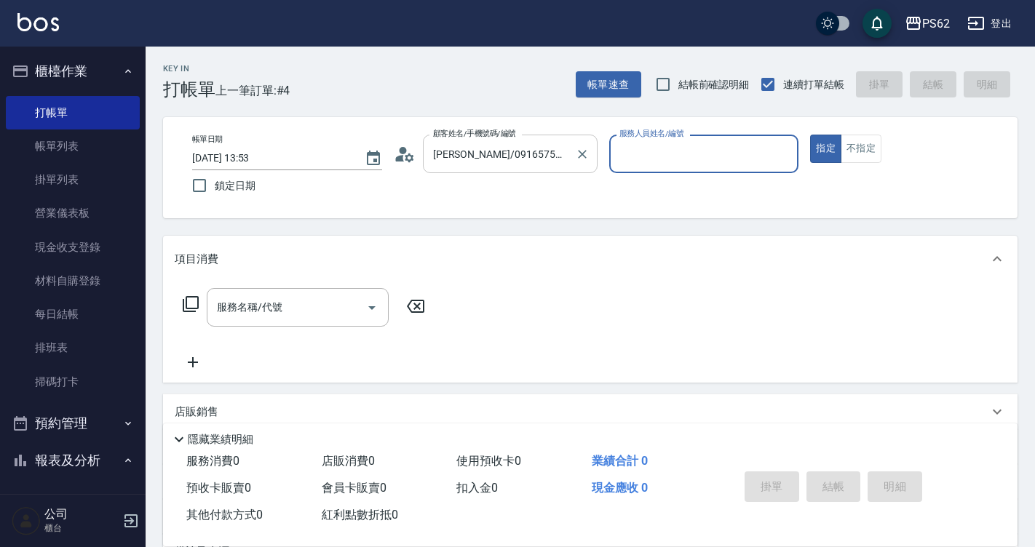
type input "[PERSON_NAME]-2"
click at [410, 152] on icon at bounding box center [405, 154] width 22 height 22
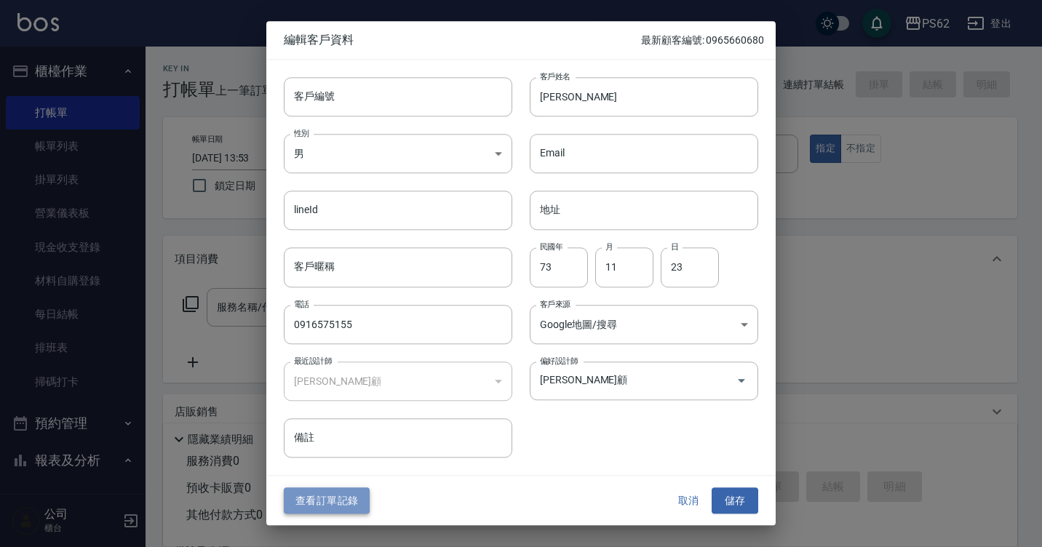
click at [327, 499] on button "查看訂單記錄" at bounding box center [327, 500] width 86 height 27
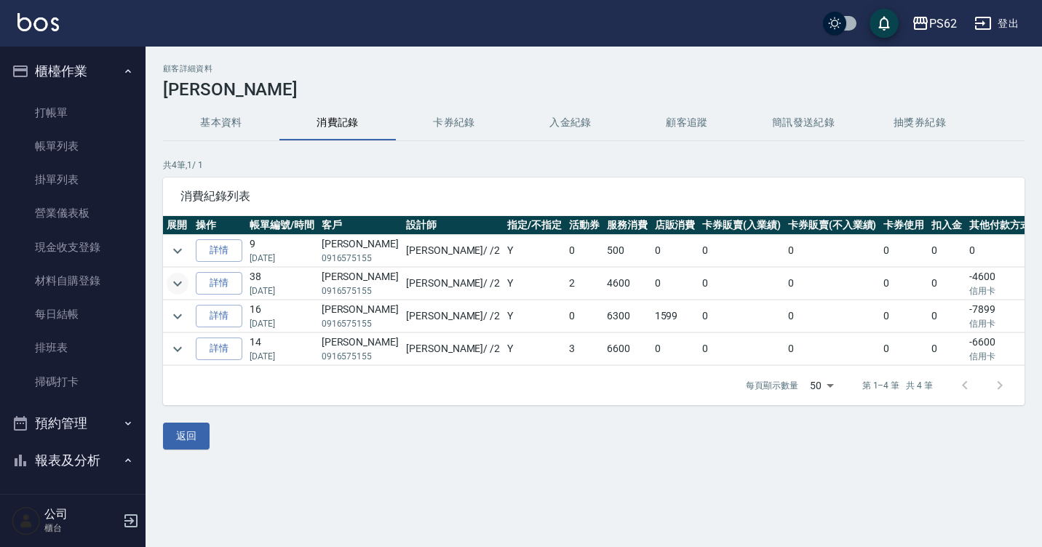
click at [175, 282] on icon "expand row" at bounding box center [177, 283] width 9 height 5
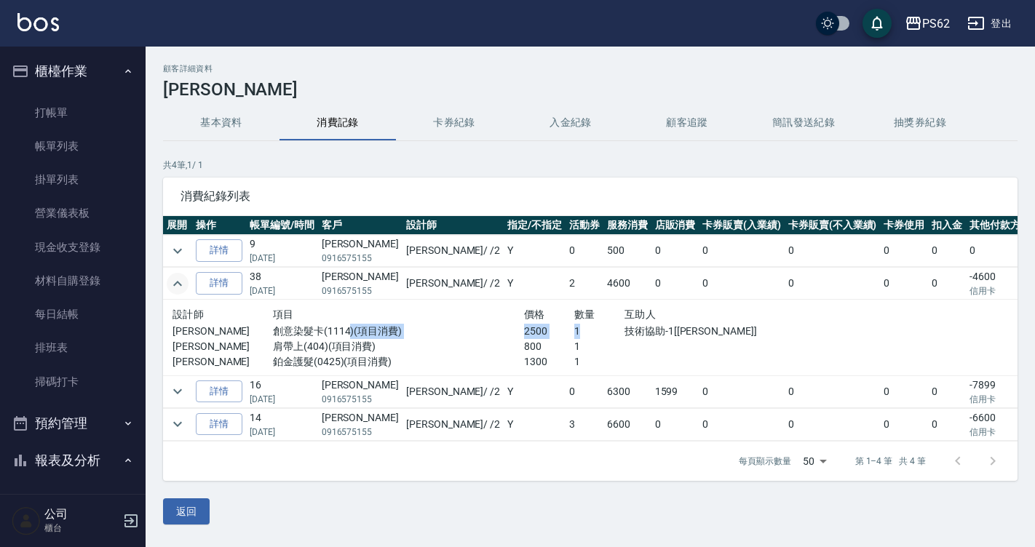
drag, startPoint x: 334, startPoint y: 333, endPoint x: 529, endPoint y: 323, distance: 195.3
click at [529, 324] on div "[PERSON_NAME] 創意染髮卡(1114)(項目消費) 2500 1 技術協助-1[[PERSON_NAME]]" at bounding box center [473, 331] width 602 height 15
click at [574, 324] on p "1" at bounding box center [599, 331] width 50 height 15
click at [574, 337] on p "1" at bounding box center [599, 331] width 50 height 15
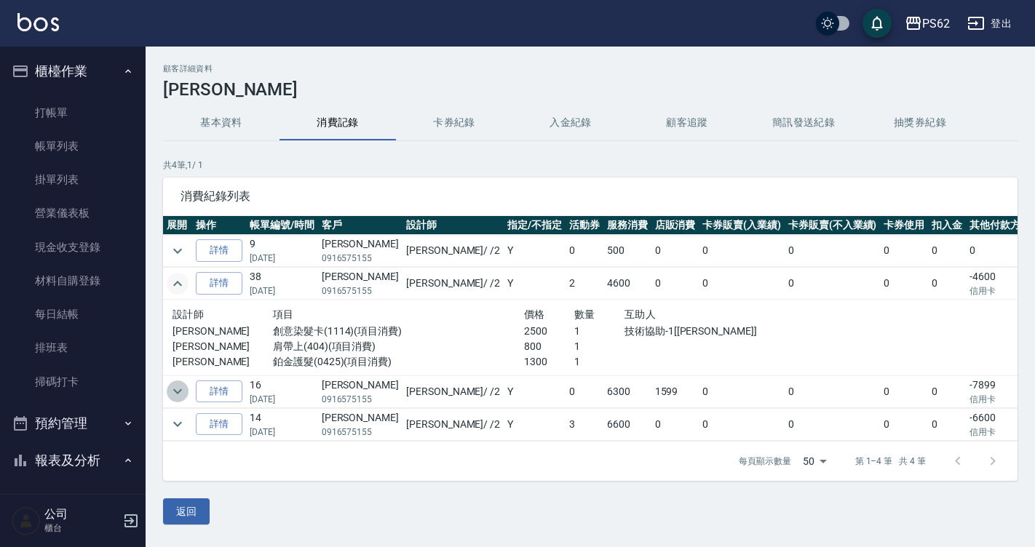
click at [171, 387] on icon "expand row" at bounding box center [177, 391] width 17 height 17
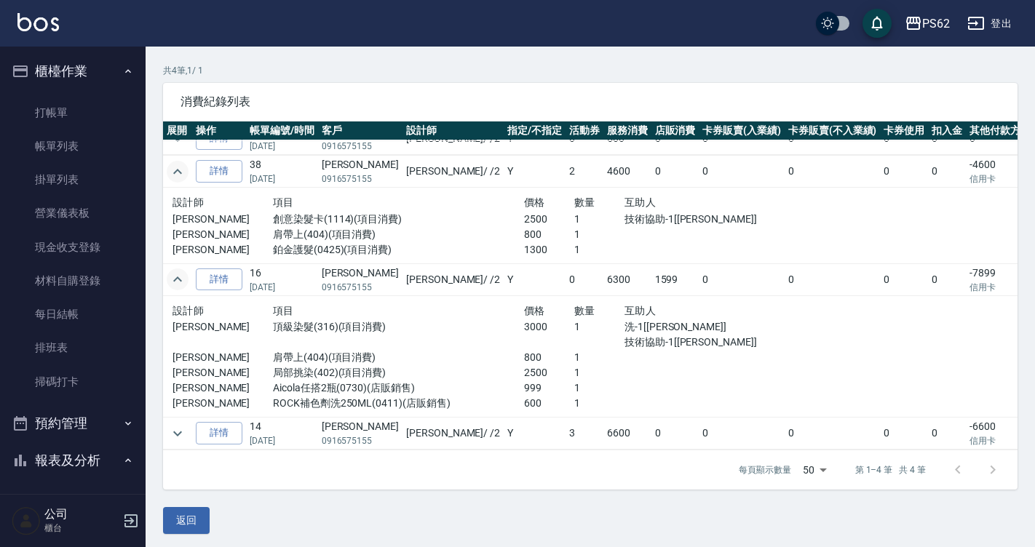
scroll to position [99, 0]
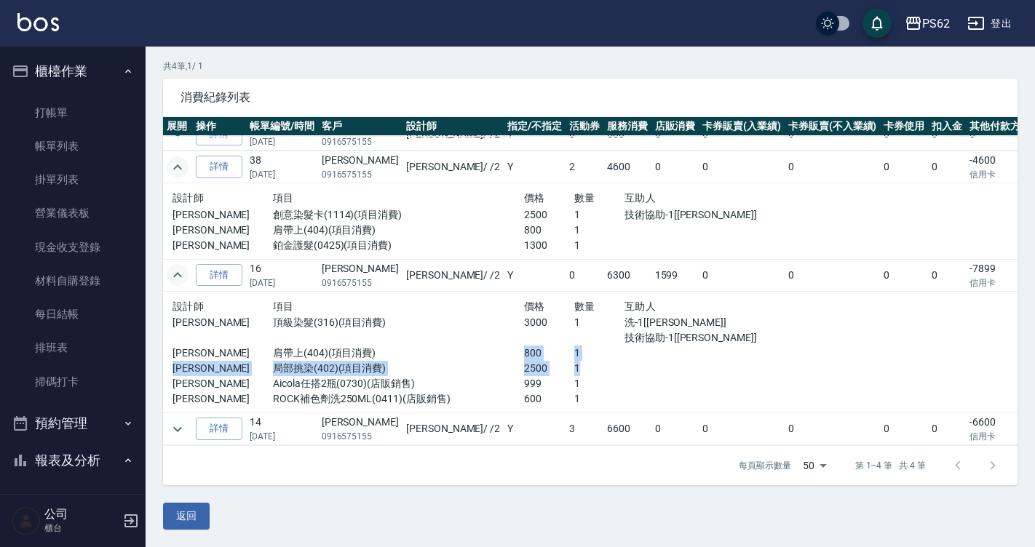
drag, startPoint x: 385, startPoint y: 343, endPoint x: 522, endPoint y: 357, distance: 137.5
click at [522, 357] on div "設計師 項目 價格 數量 互助人 [PERSON_NAME] 頂級染髮(316)(項目消費) 3000 1 洗-1[小欣] 技術協助-1[[PERSON_NA…" at bounding box center [473, 353] width 602 height 110
click at [574, 361] on p "1" at bounding box center [599, 368] width 50 height 15
drag, startPoint x: 71, startPoint y: 127, endPoint x: 202, endPoint y: 124, distance: 131.7
click at [71, 127] on link "打帳單" at bounding box center [73, 112] width 134 height 33
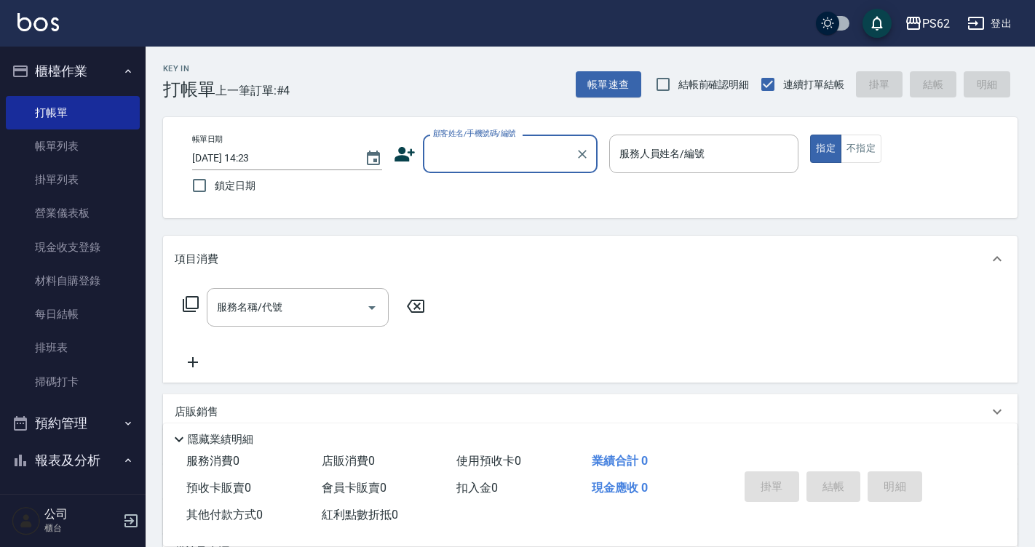
click at [459, 146] on input "顧客姓名/手機號碼/編號" at bounding box center [499, 153] width 140 height 25
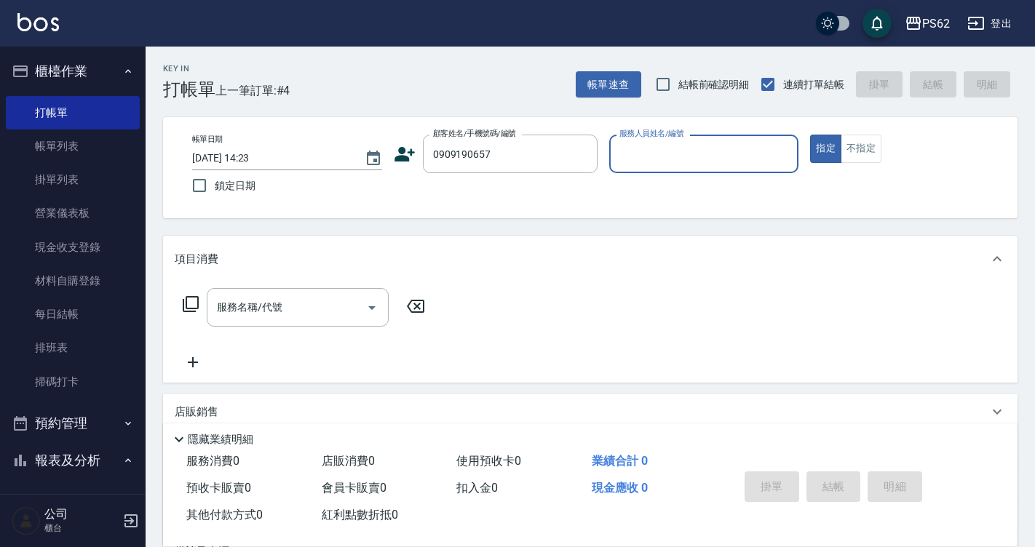
type input "[PERSON_NAME]/0909190657/"
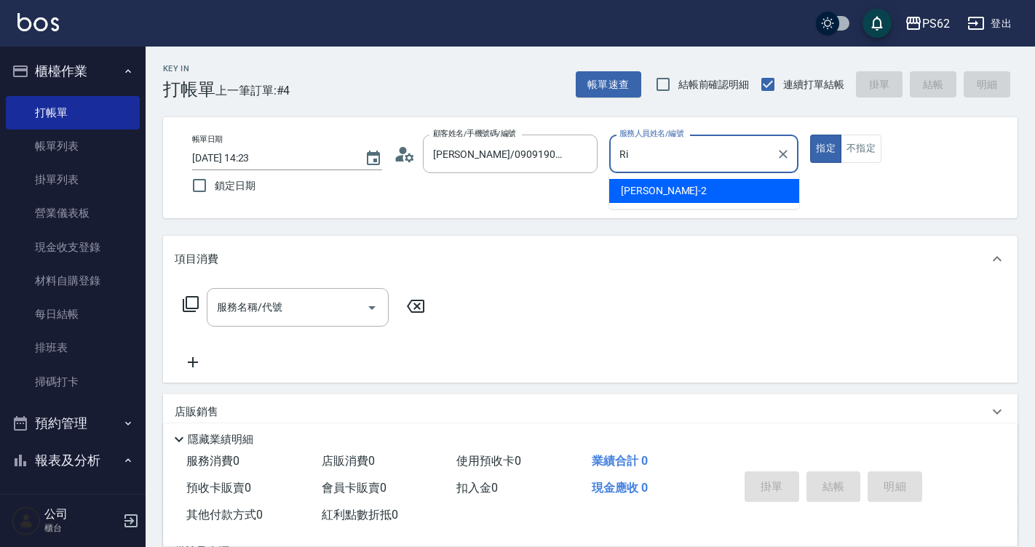
type input "R"
type input "sherry-8"
type button "true"
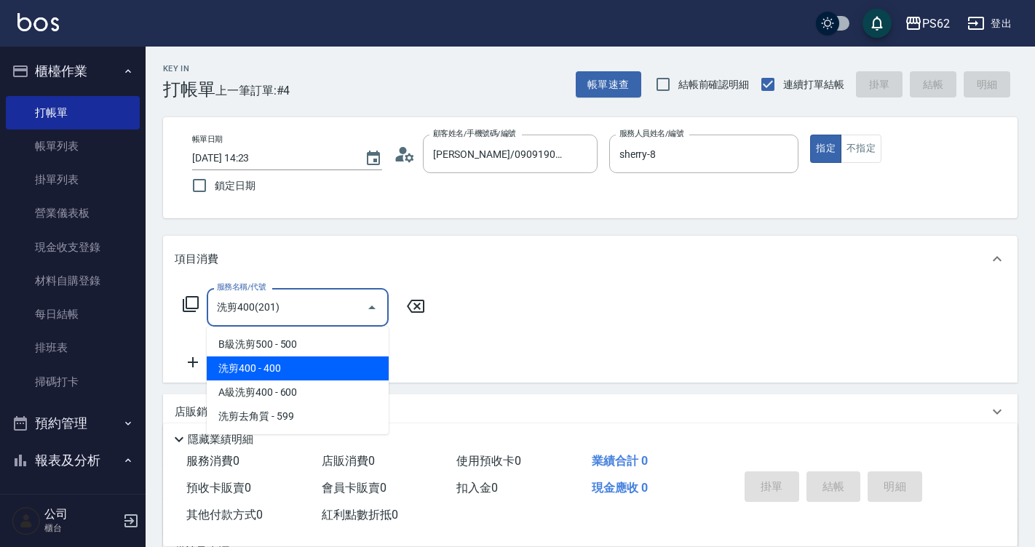
type input "洗剪400(201)"
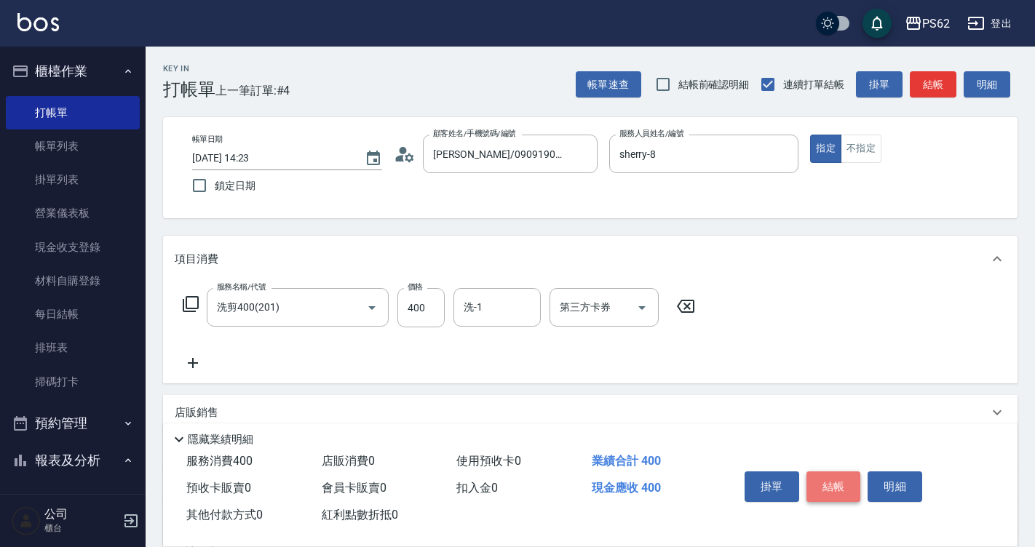
click at [836, 471] on button "結帳" at bounding box center [833, 486] width 55 height 31
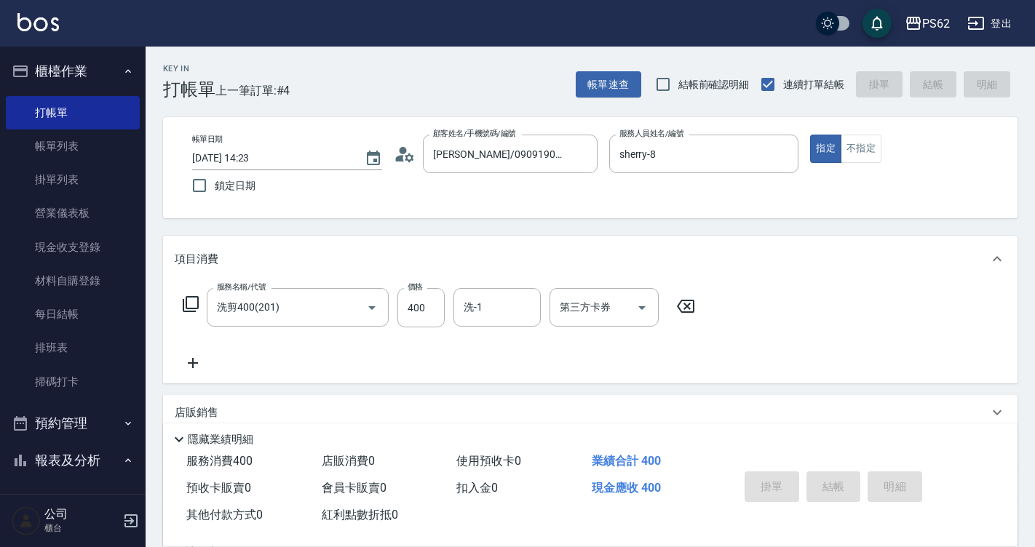
type input "[DATE] 14:24"
